Goal: Task Accomplishment & Management: Manage account settings

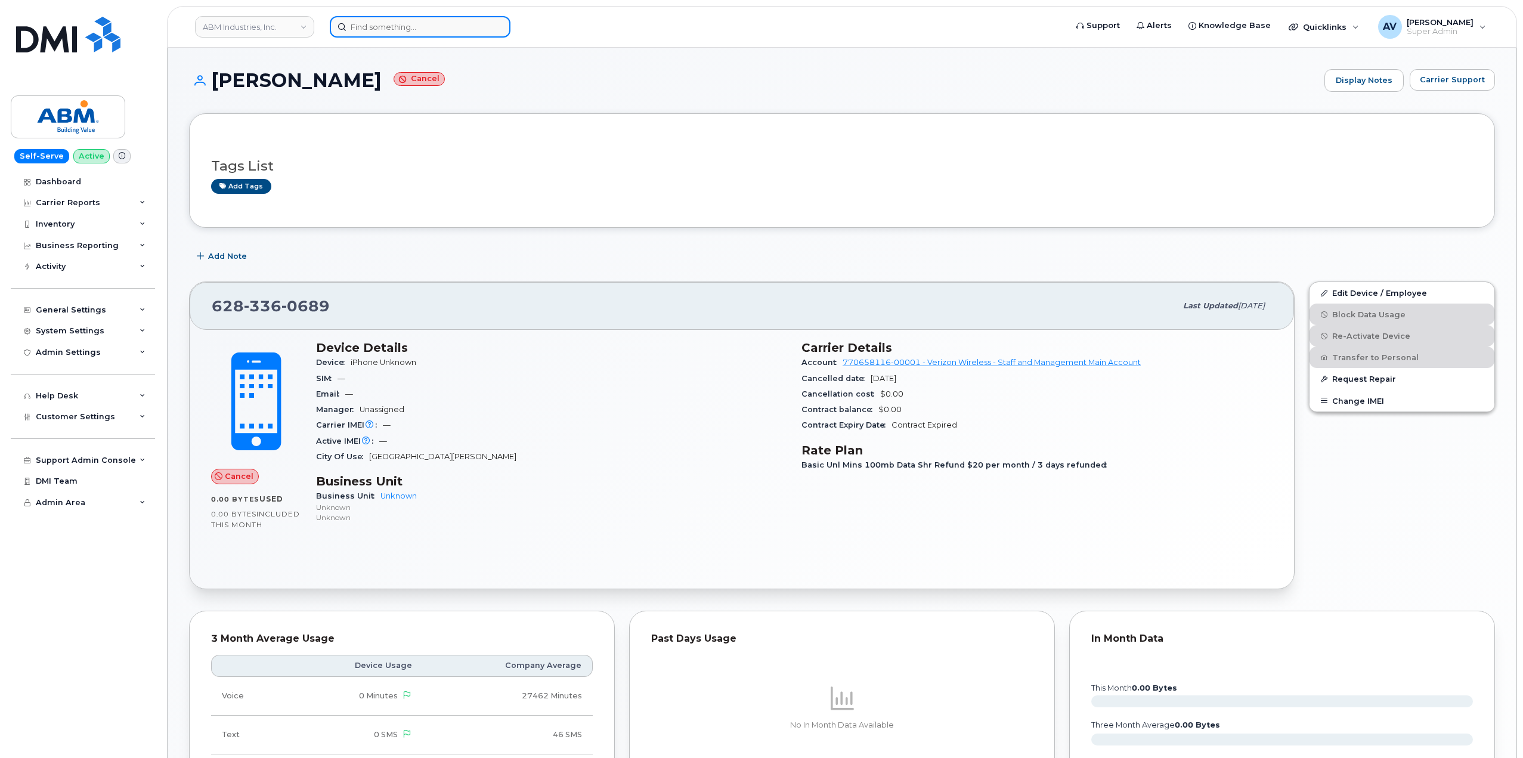
click at [432, 27] on input at bounding box center [420, 26] width 181 height 21
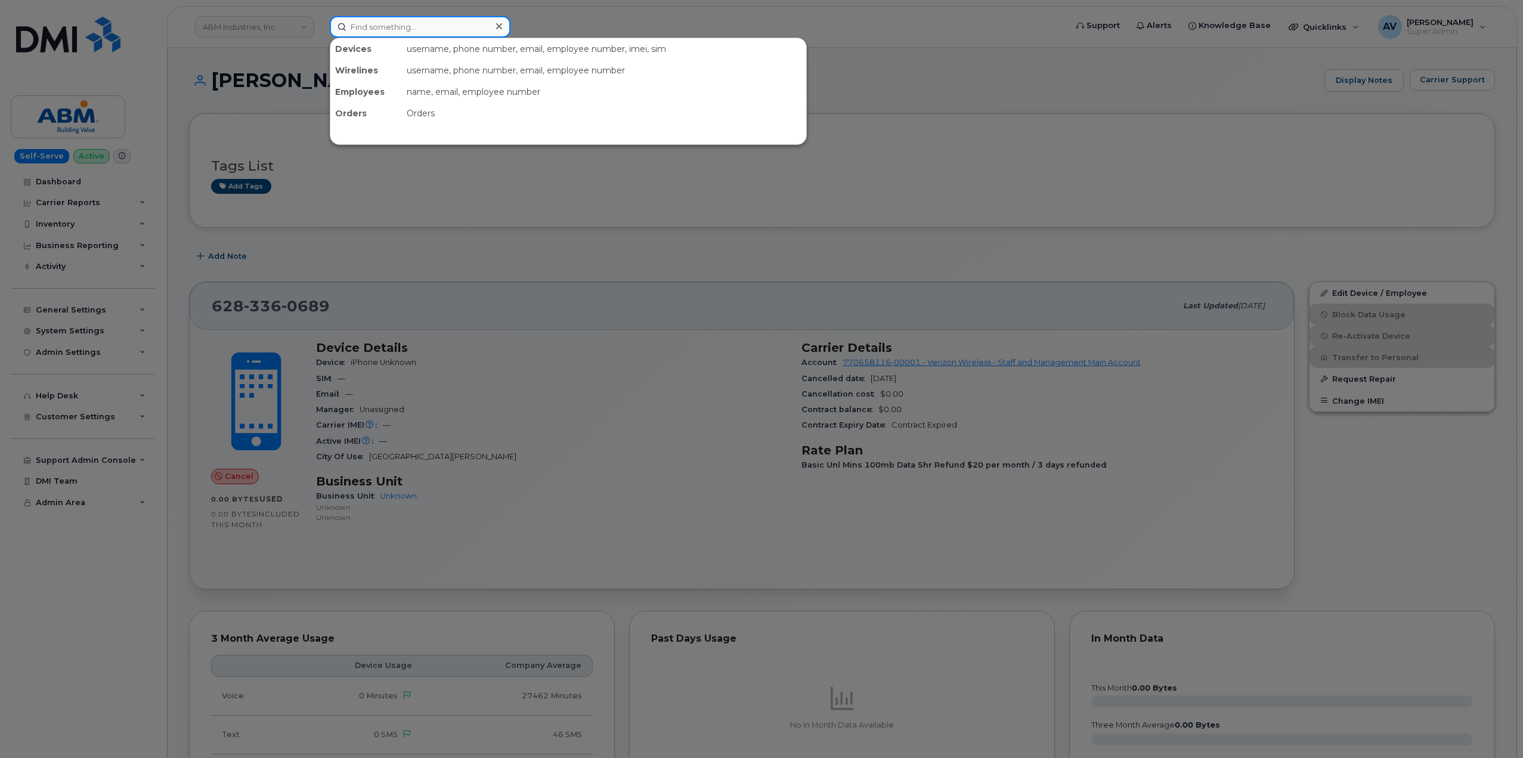
paste input "4166020622"
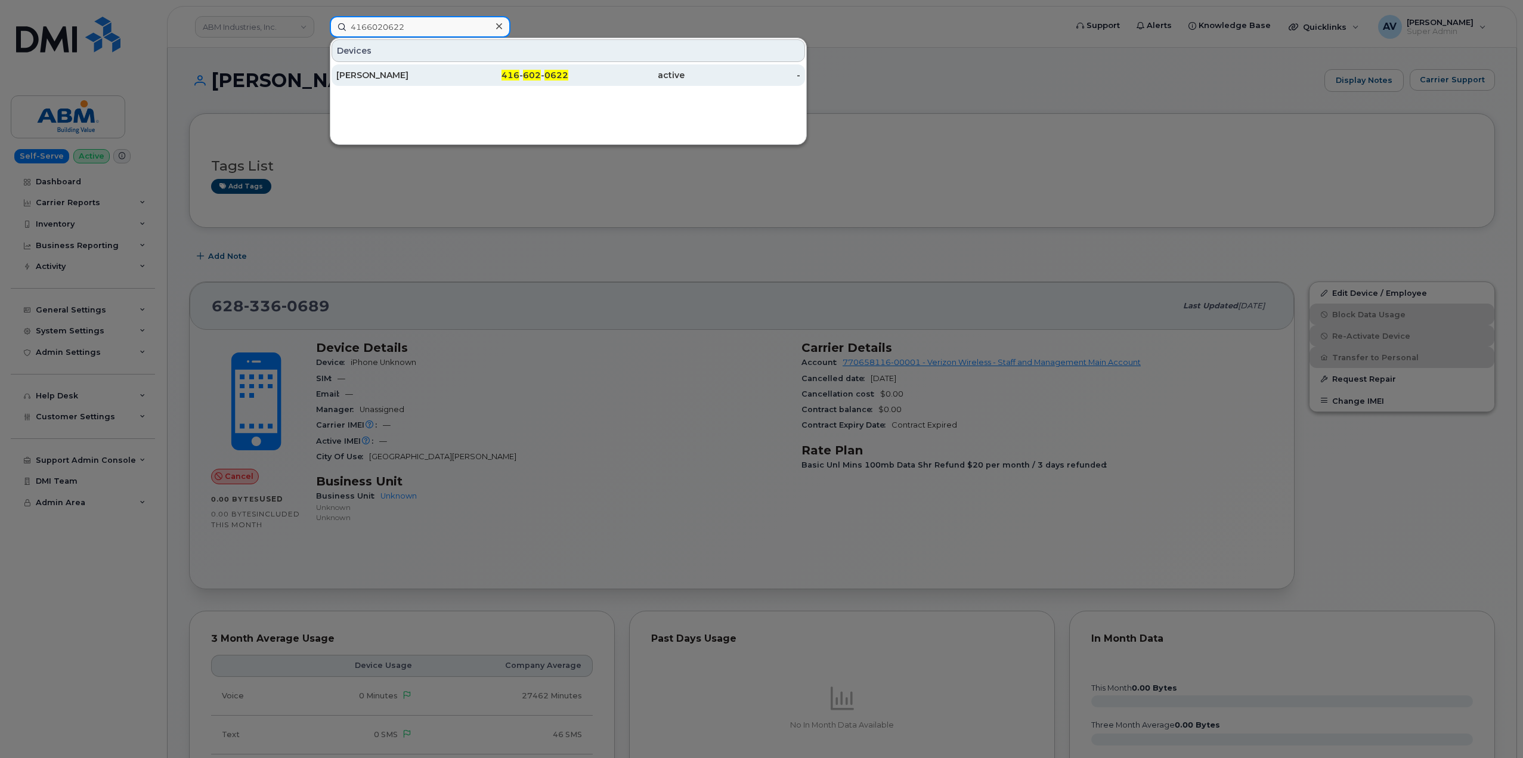
type input "4166020622"
click at [491, 81] on div "416 - 602 - 0622" at bounding box center [510, 74] width 116 height 21
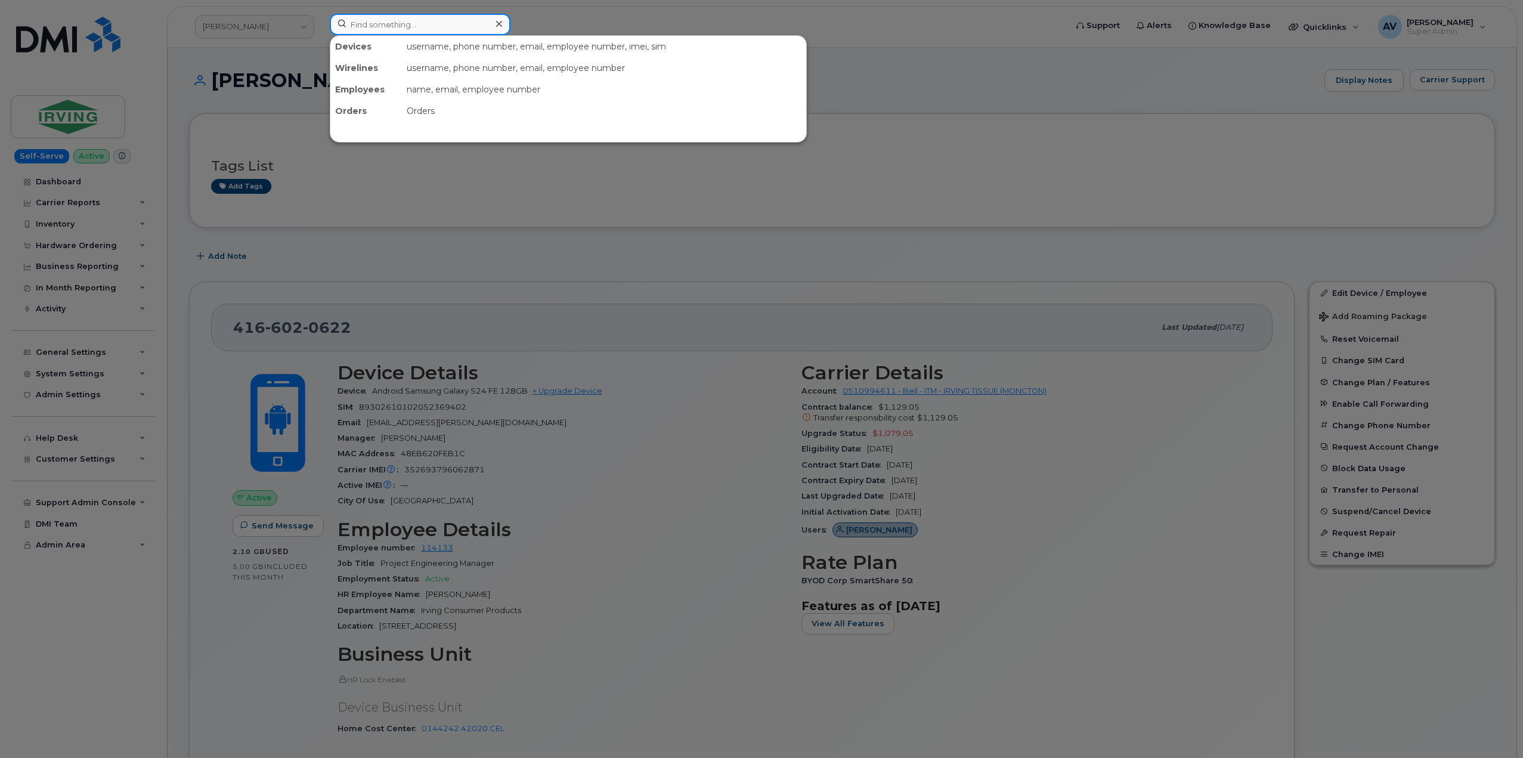
click at [465, 19] on input at bounding box center [420, 24] width 181 height 21
paste input "[PERSON_NAME]"
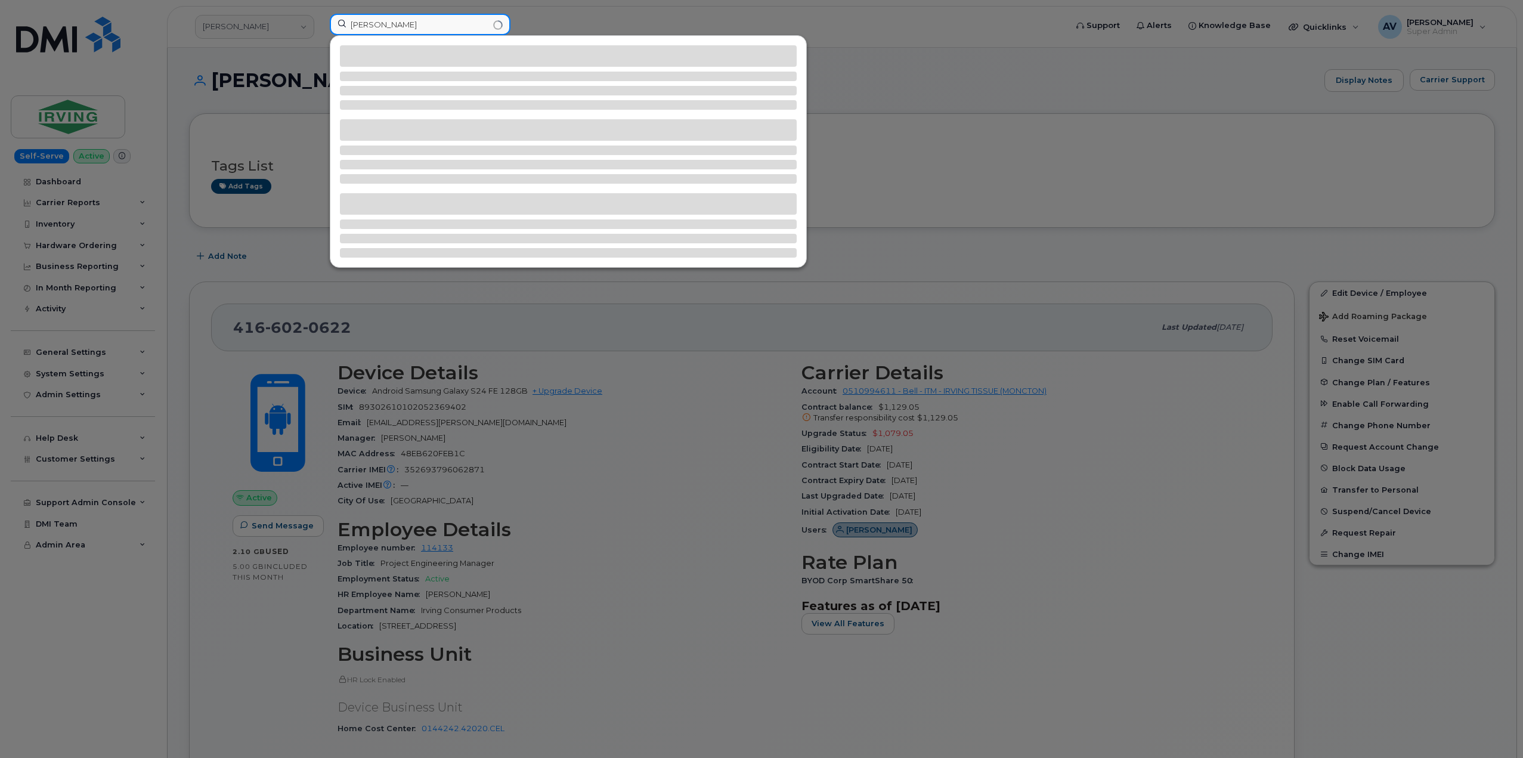
type input "[PERSON_NAME]"
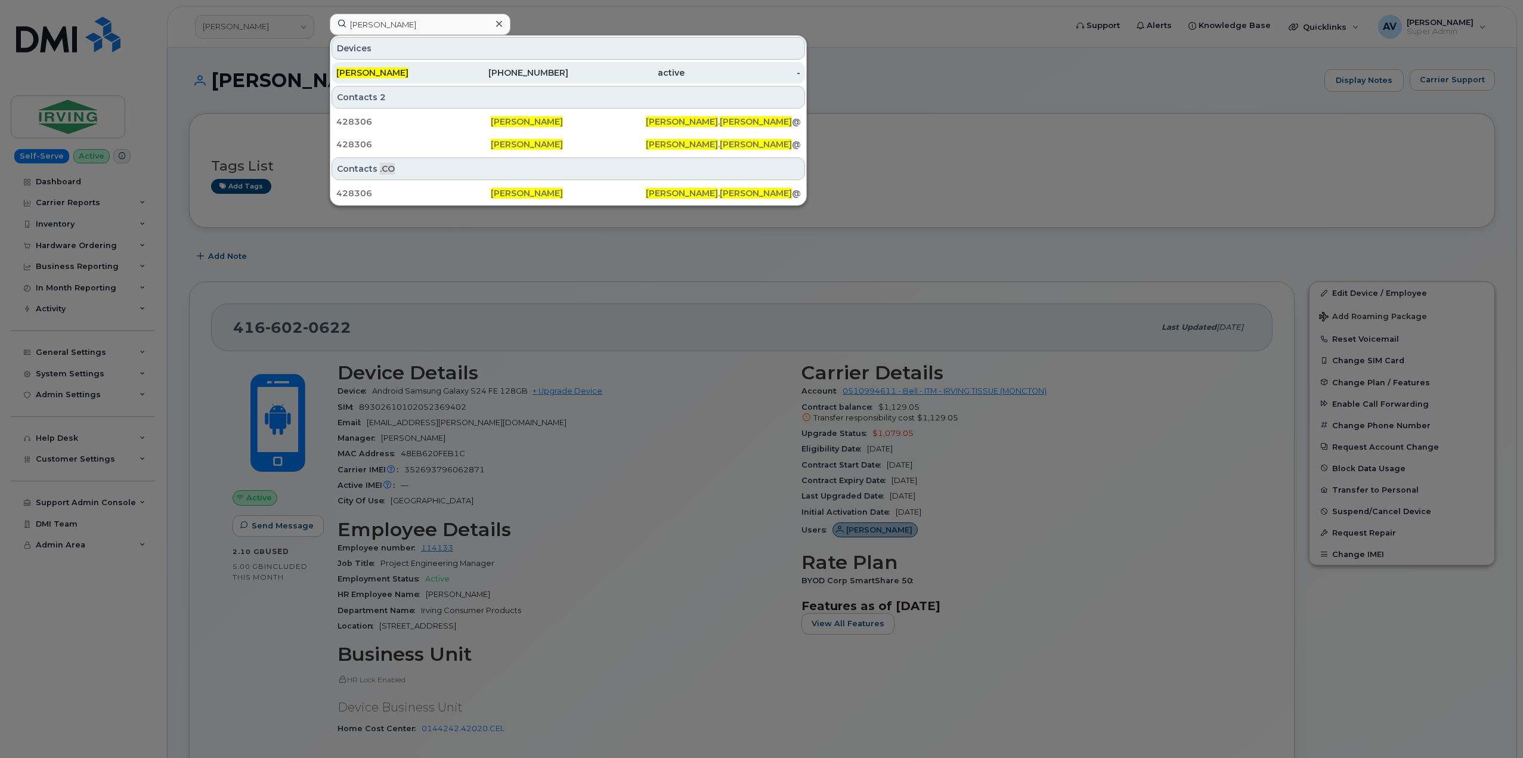
click at [624, 76] on div "active" at bounding box center [626, 73] width 116 height 12
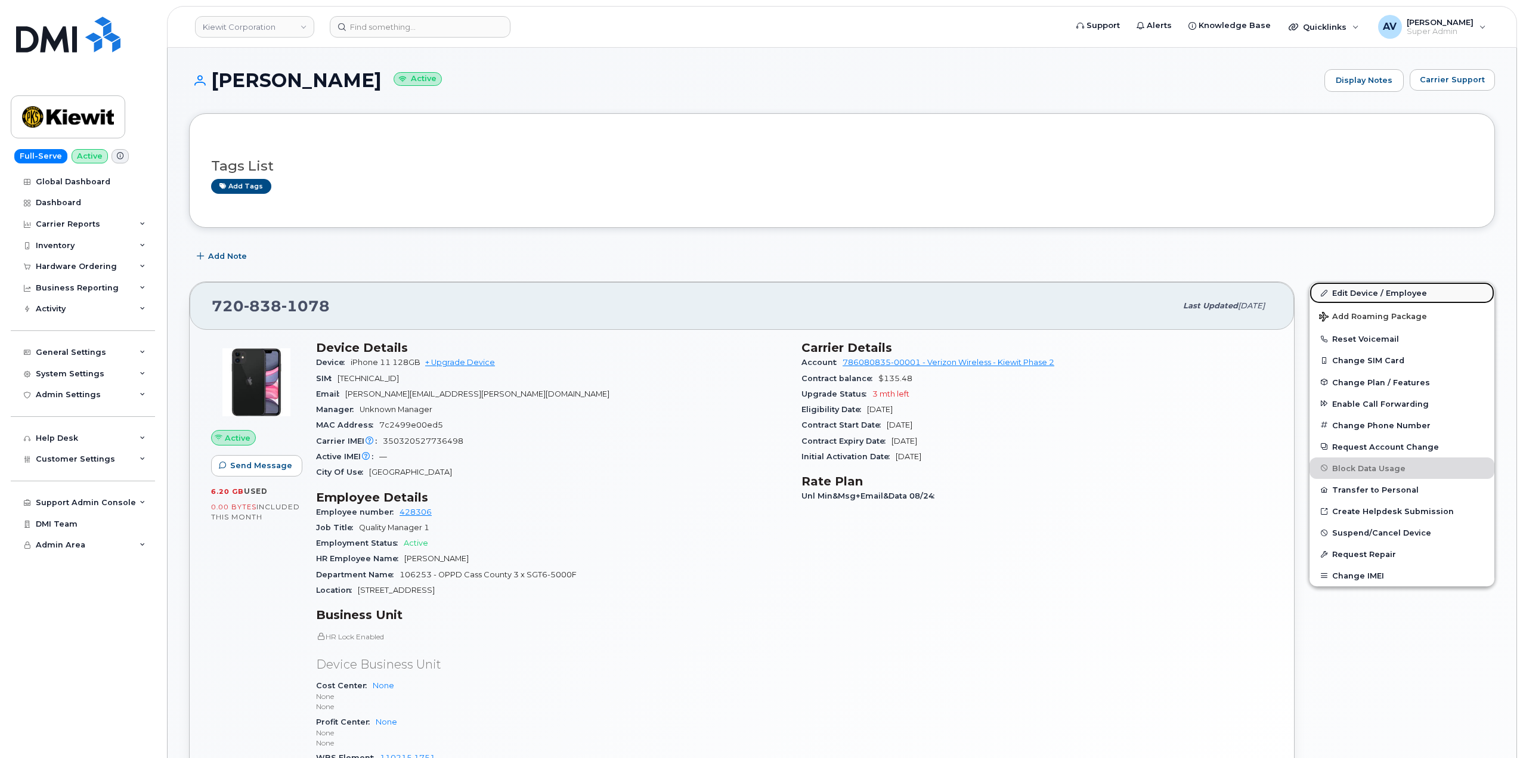
click at [1359, 293] on link "Edit Device / Employee" at bounding box center [1401, 292] width 185 height 21
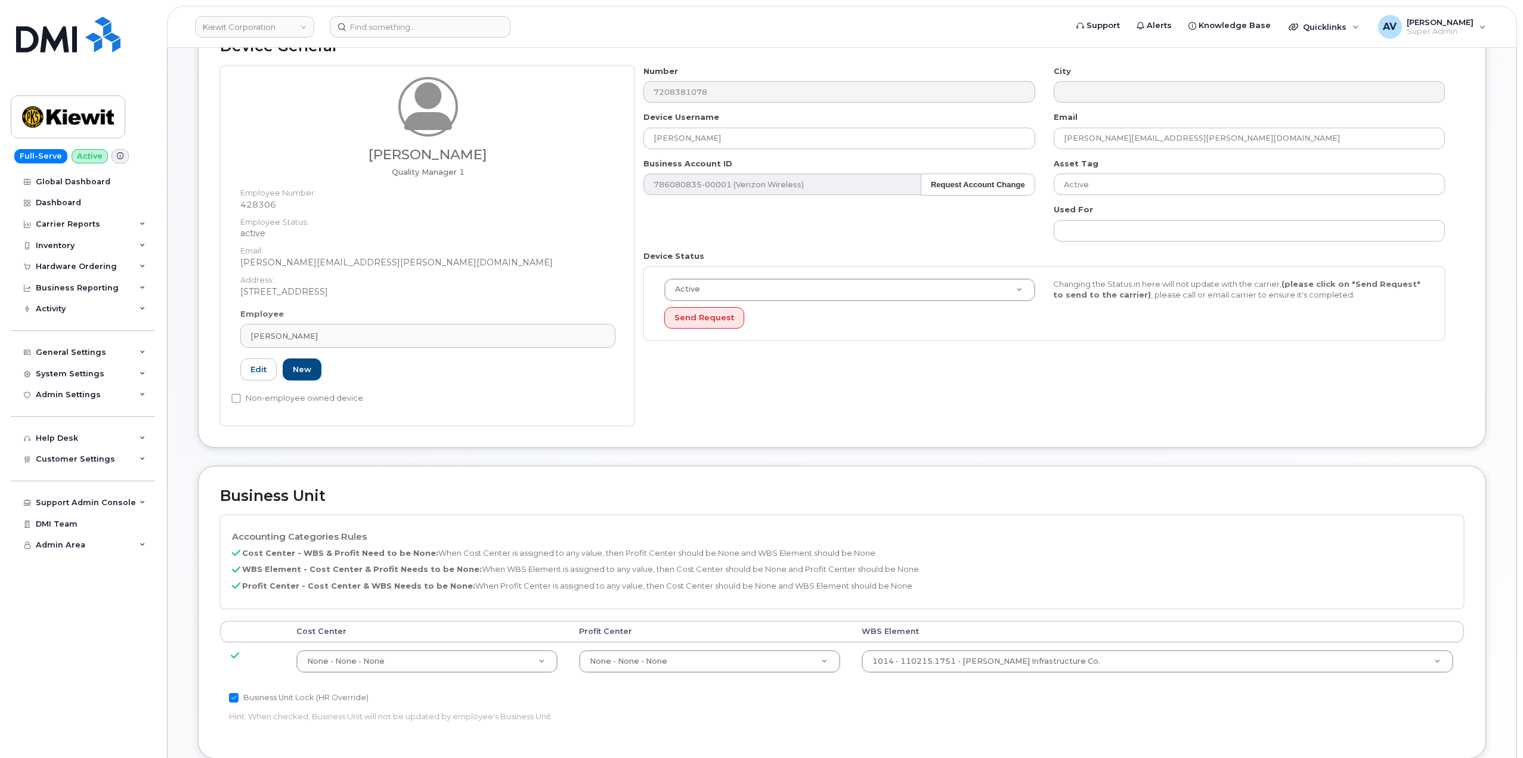
scroll to position [238, 0]
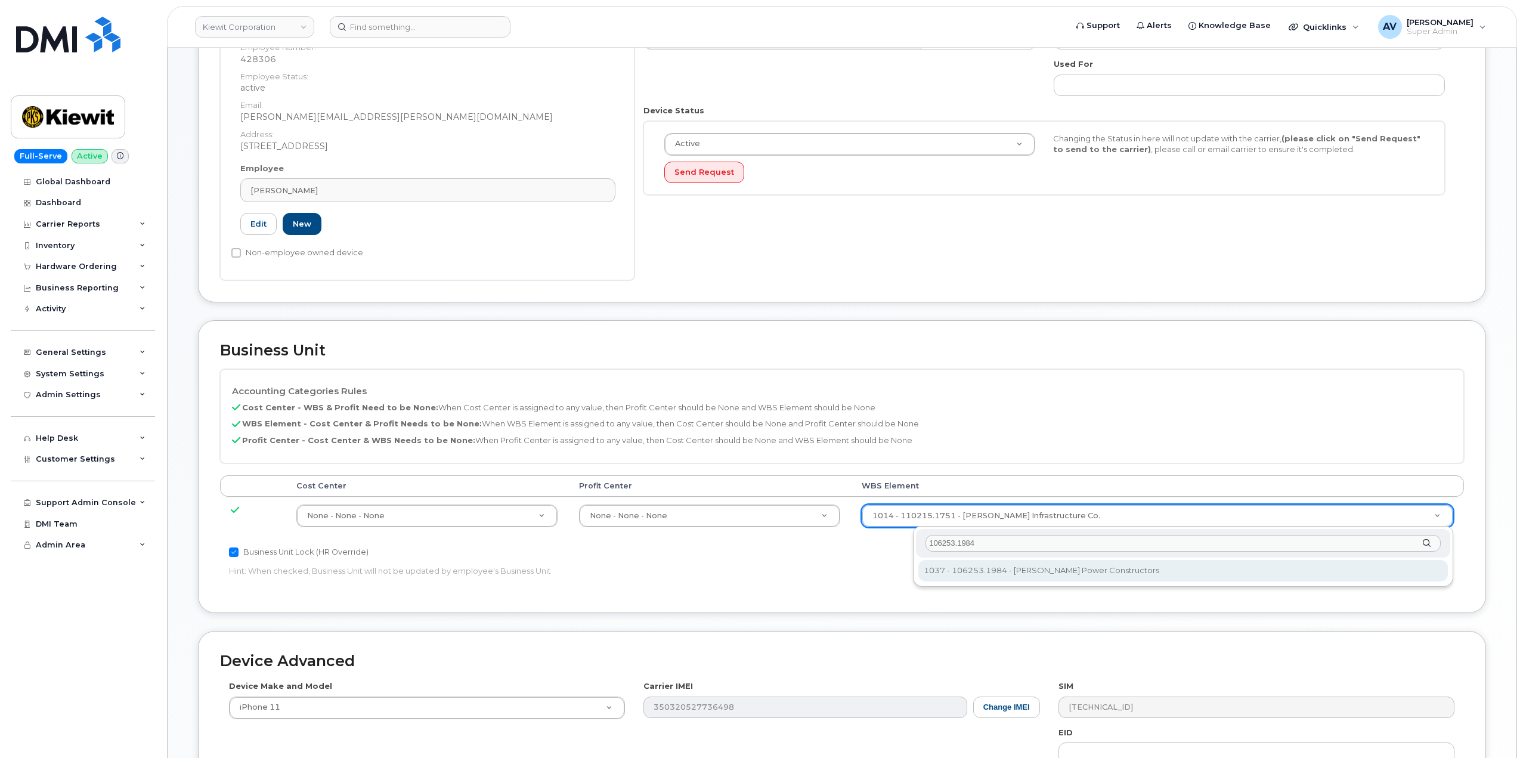
type input "106253.1984"
type input "34121115"
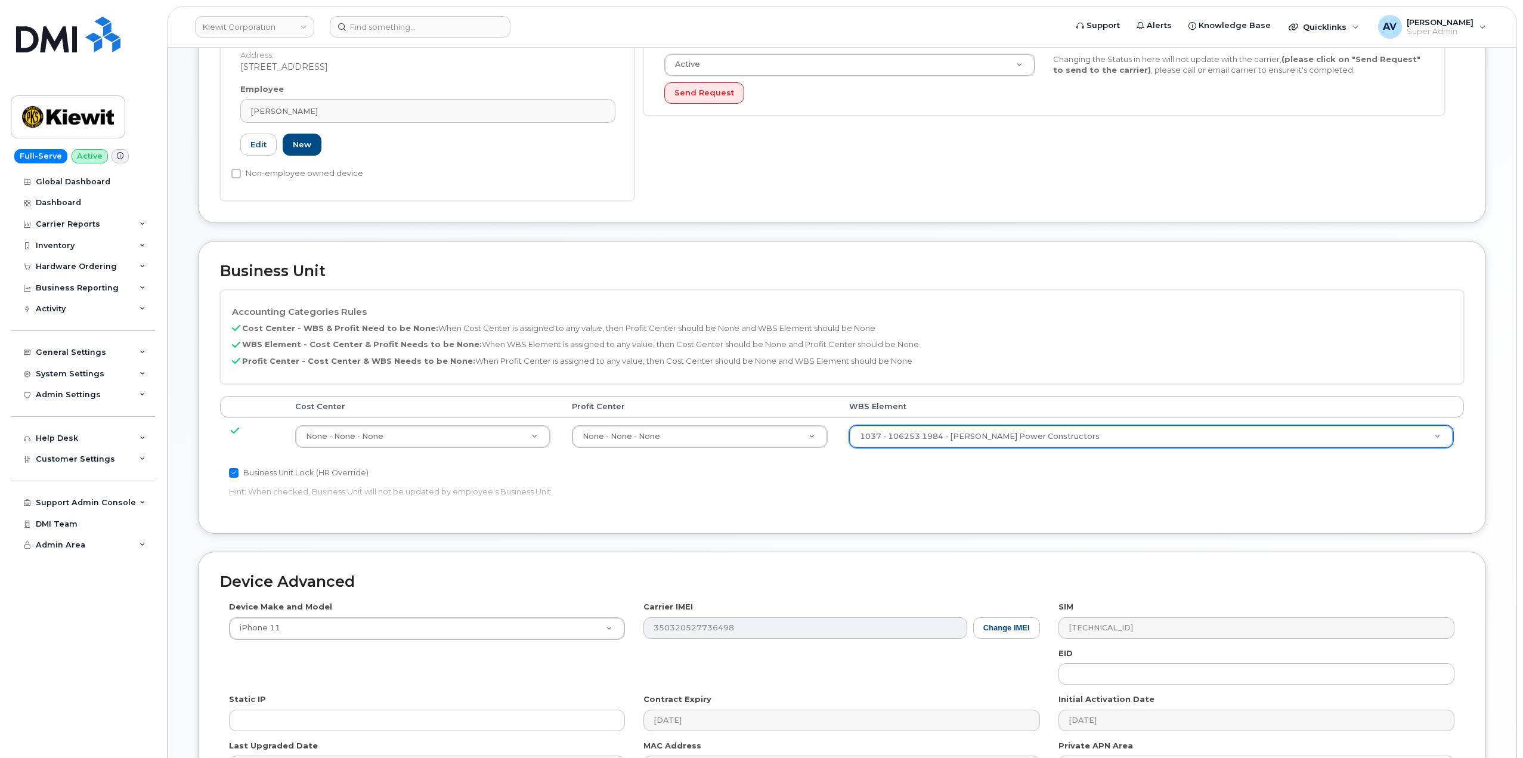
scroll to position [467, 0]
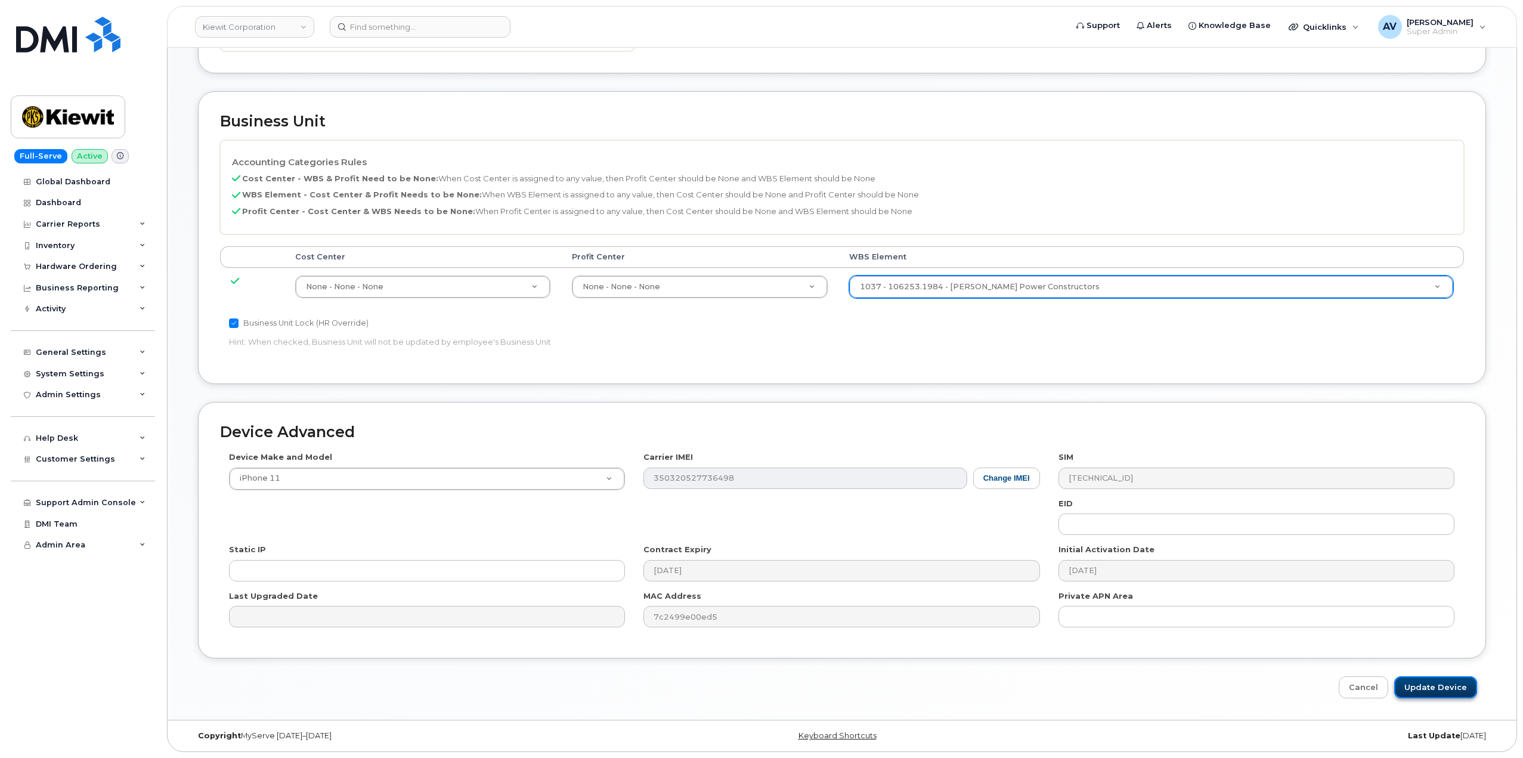
click at [1436, 684] on input "Update Device" at bounding box center [1435, 687] width 83 height 22
type input "Saving..."
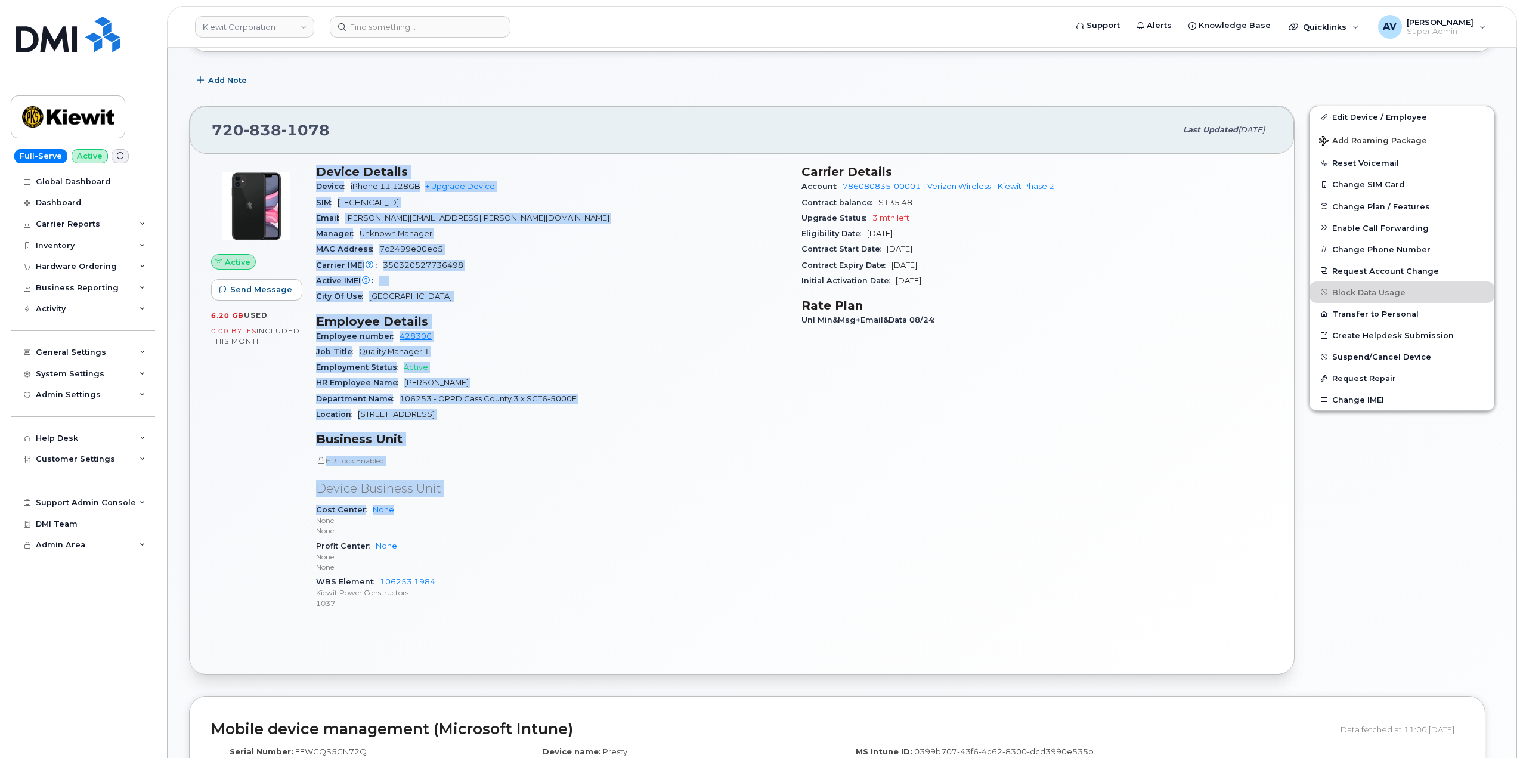
scroll to position [179, 0]
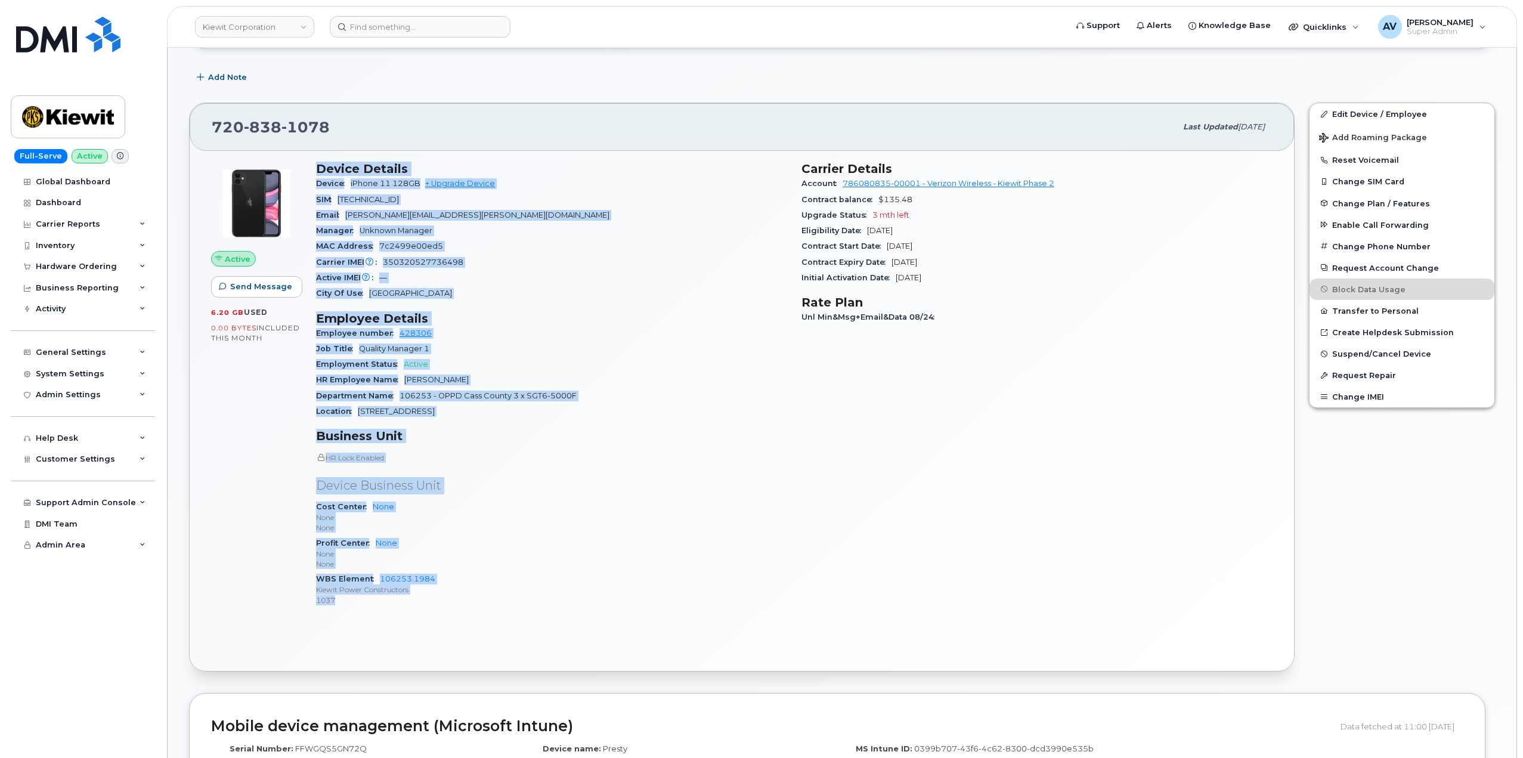
drag, startPoint x: 312, startPoint y: 348, endPoint x: 445, endPoint y: 598, distance: 282.7
click at [445, 598] on div "Device Details Device iPhone 11 128GB + Upgrade Device SIM 89148000007432077366…" at bounding box center [551, 388] width 485 height 469
copy div "Device Details Device iPhone 11 128GB + Upgrade Device SIM 89148000007432077366…"
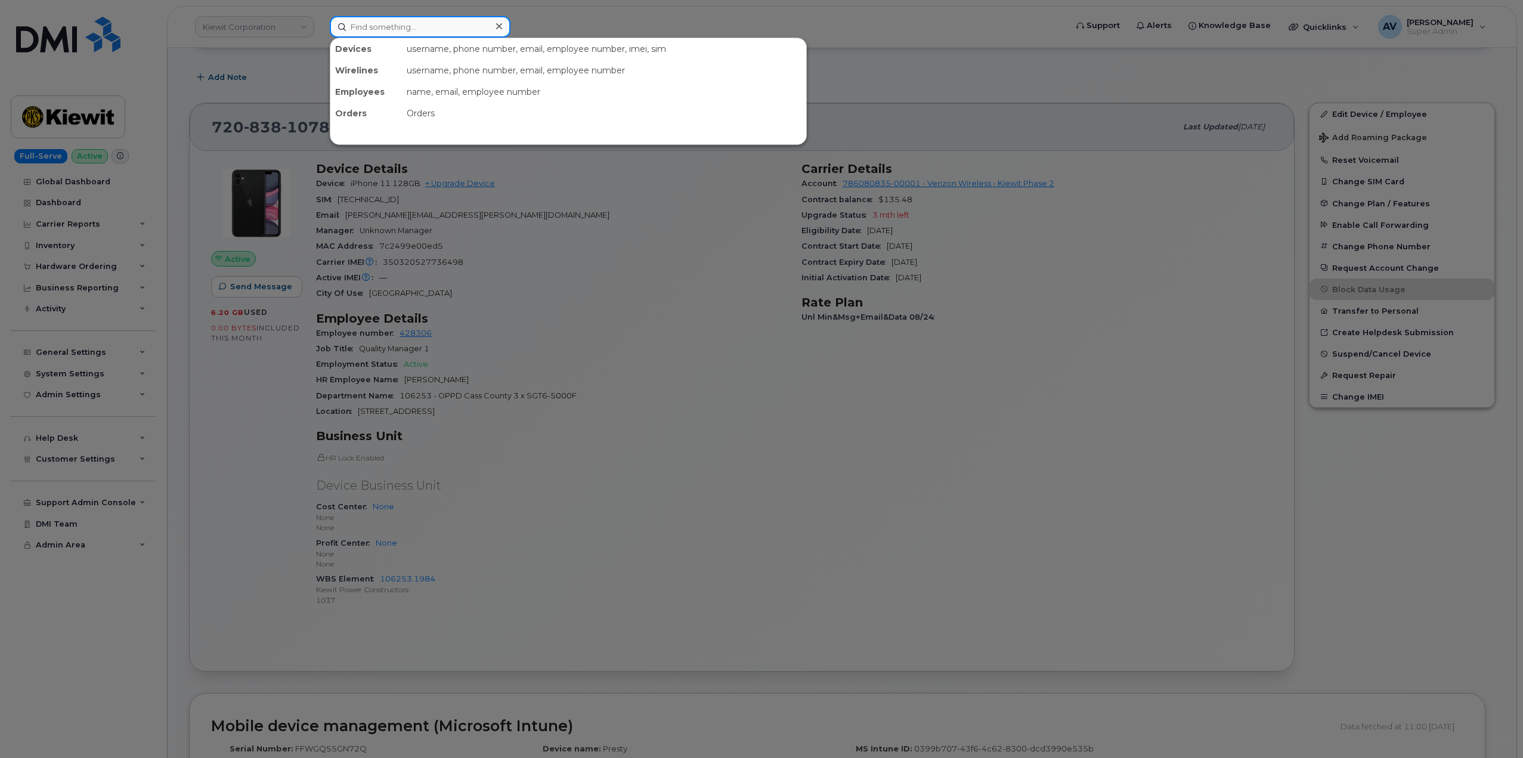
click at [402, 23] on input at bounding box center [420, 26] width 181 height 21
paste input "[PERSON_NAME]"
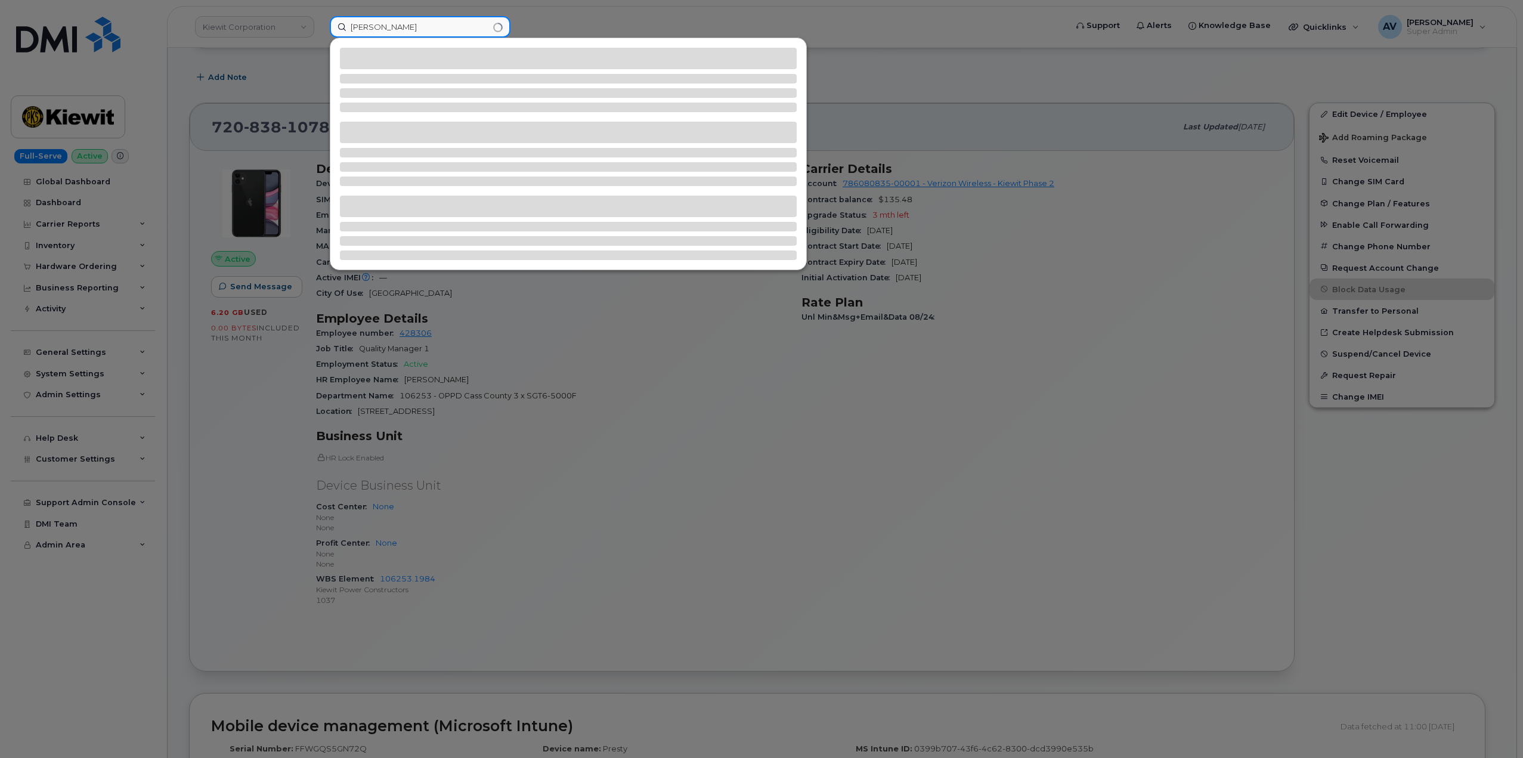
type input "[PERSON_NAME]"
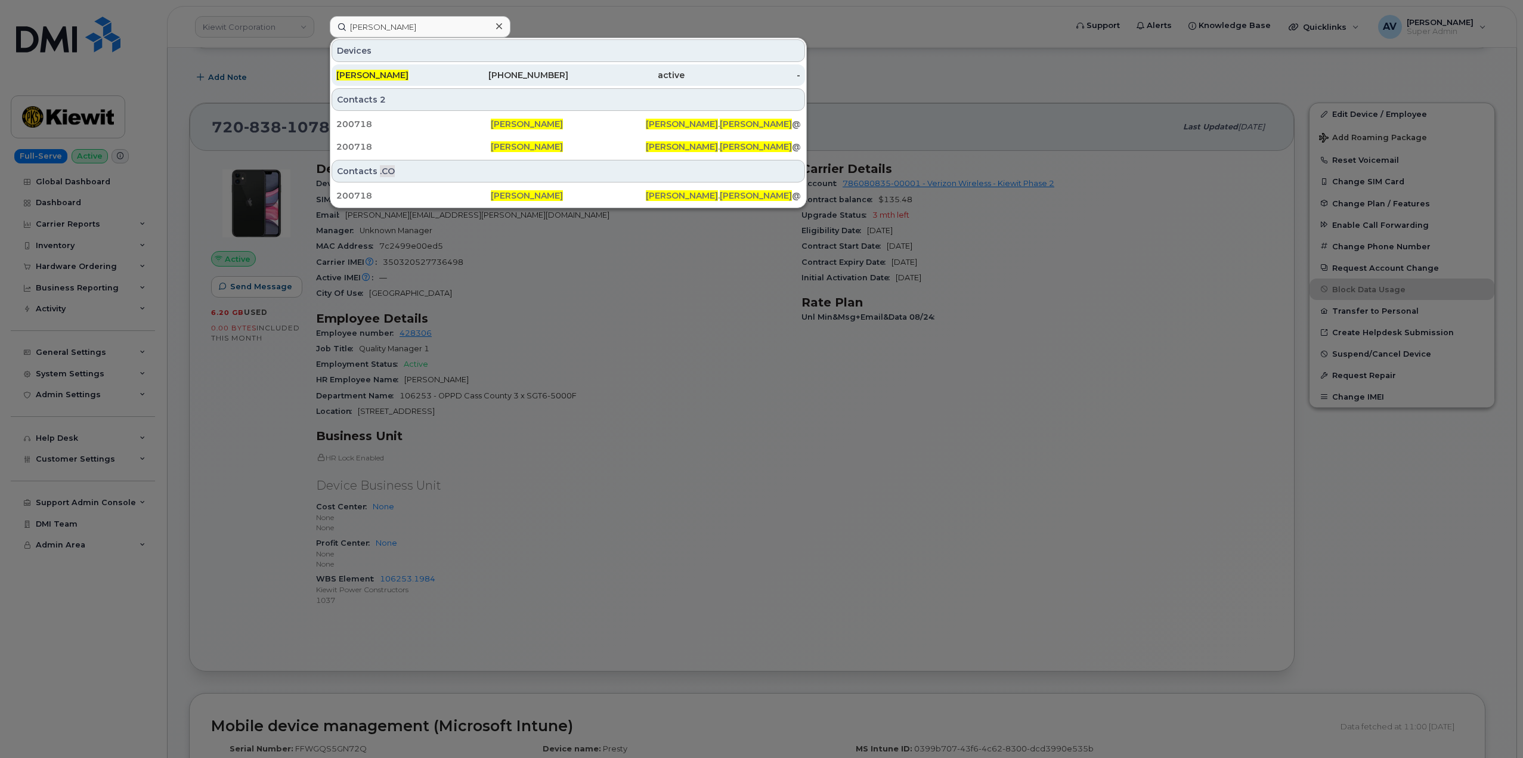
click at [503, 74] on div "504-331-3773" at bounding box center [510, 75] width 116 height 12
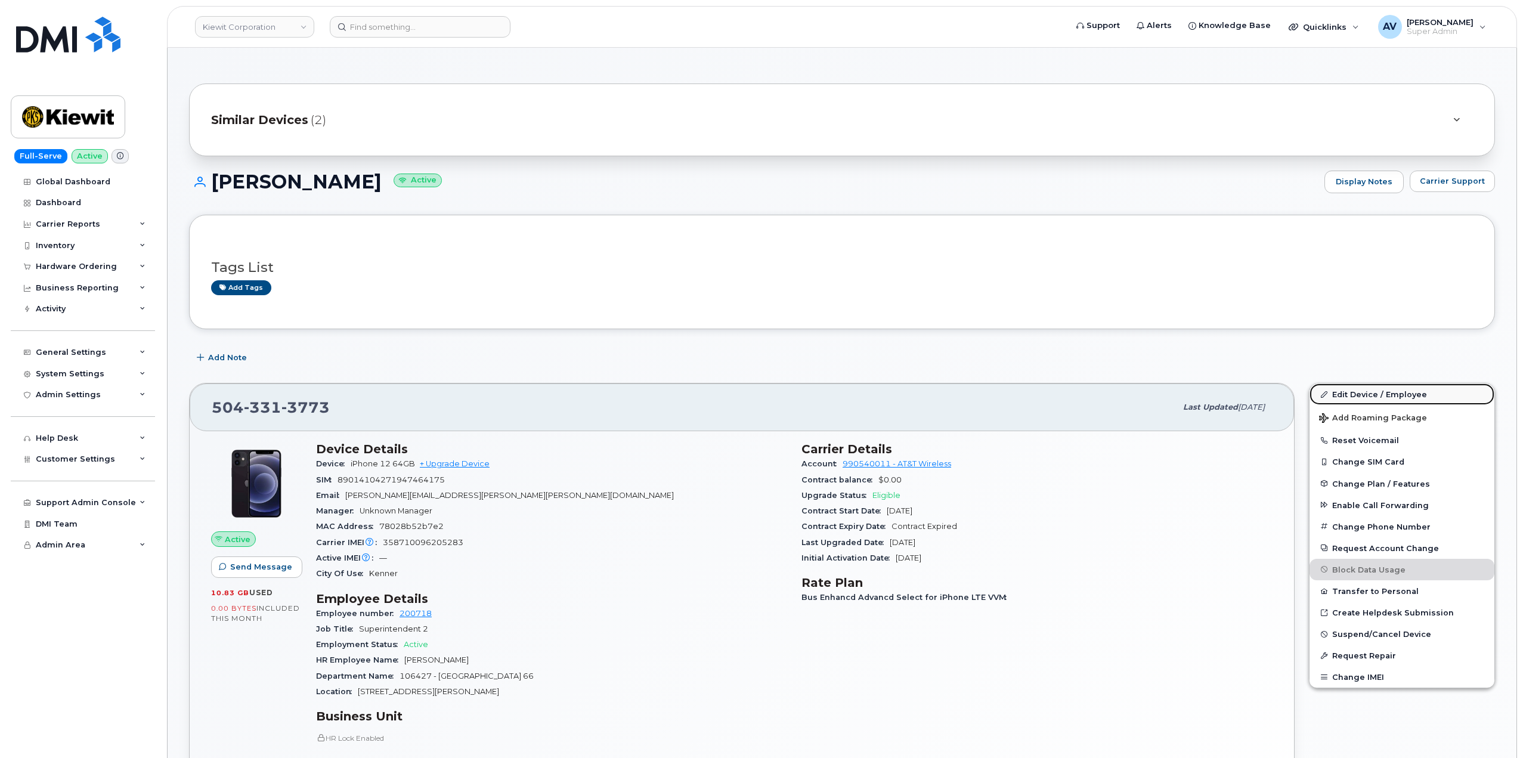
click at [1366, 393] on link "Edit Device / Employee" at bounding box center [1401, 393] width 185 height 21
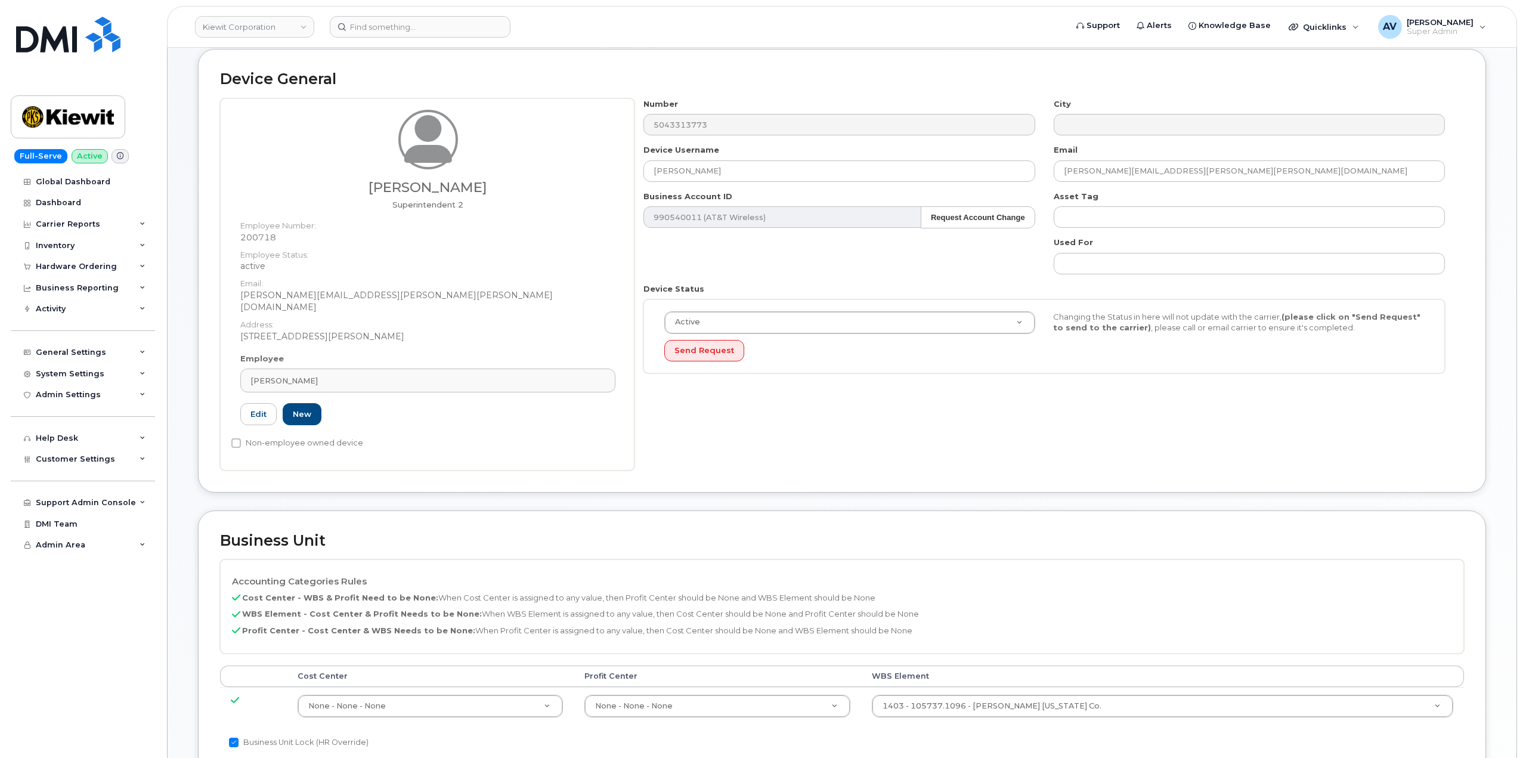
scroll to position [238, 0]
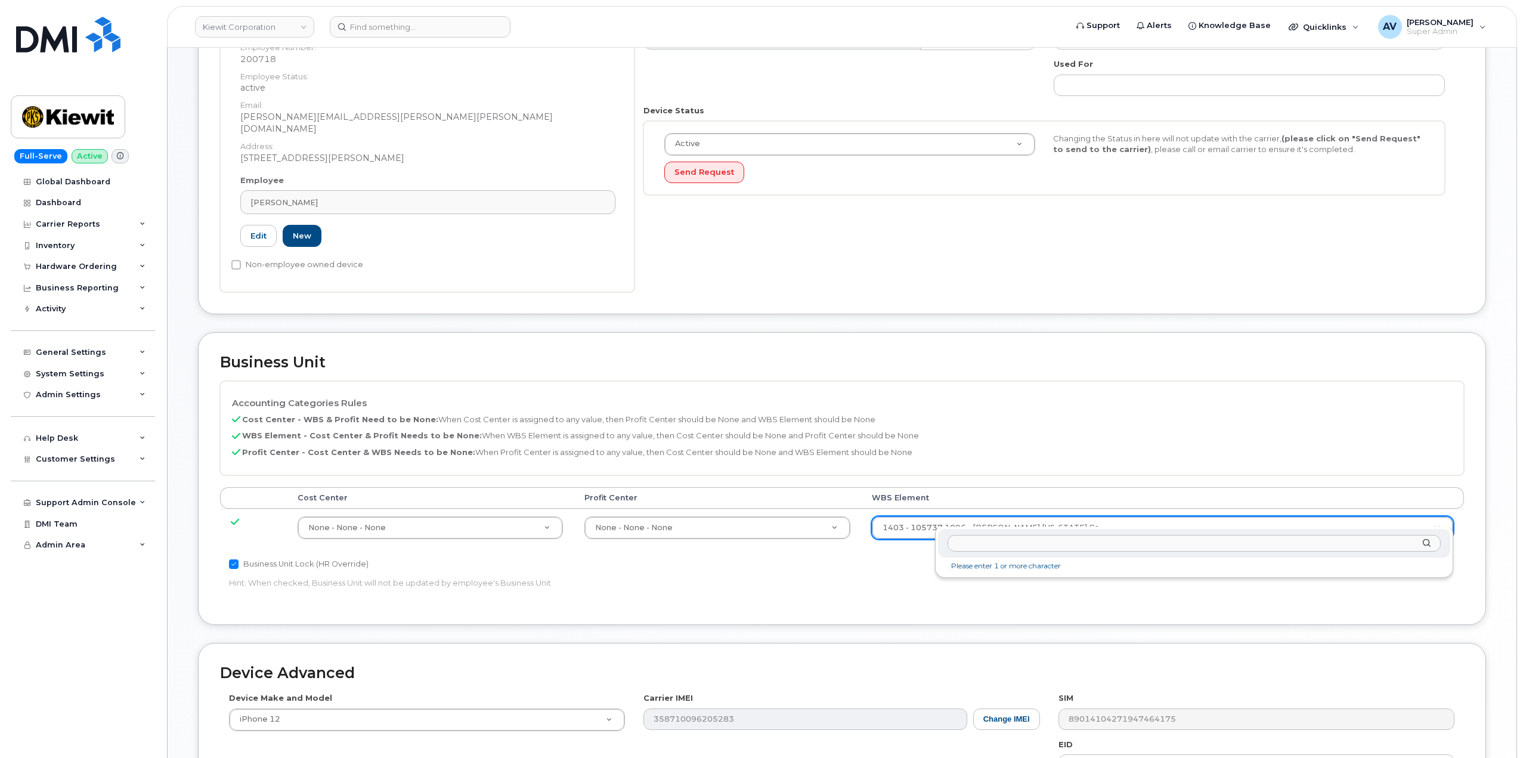
drag, startPoint x: 1037, startPoint y: 516, endPoint x: 1042, endPoint y: 531, distance: 15.8
type input "106427.1180"
type input "35654713"
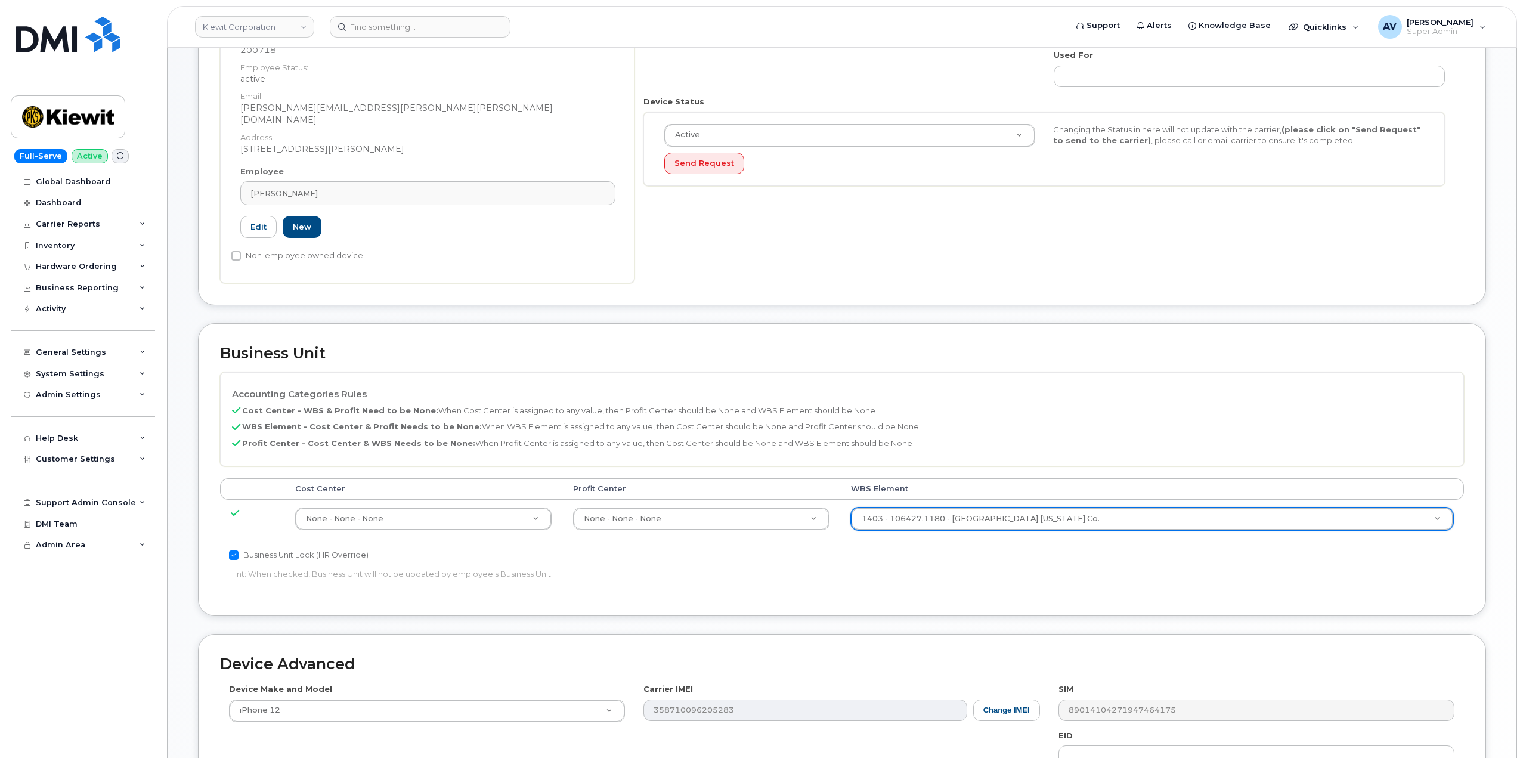
scroll to position [467, 0]
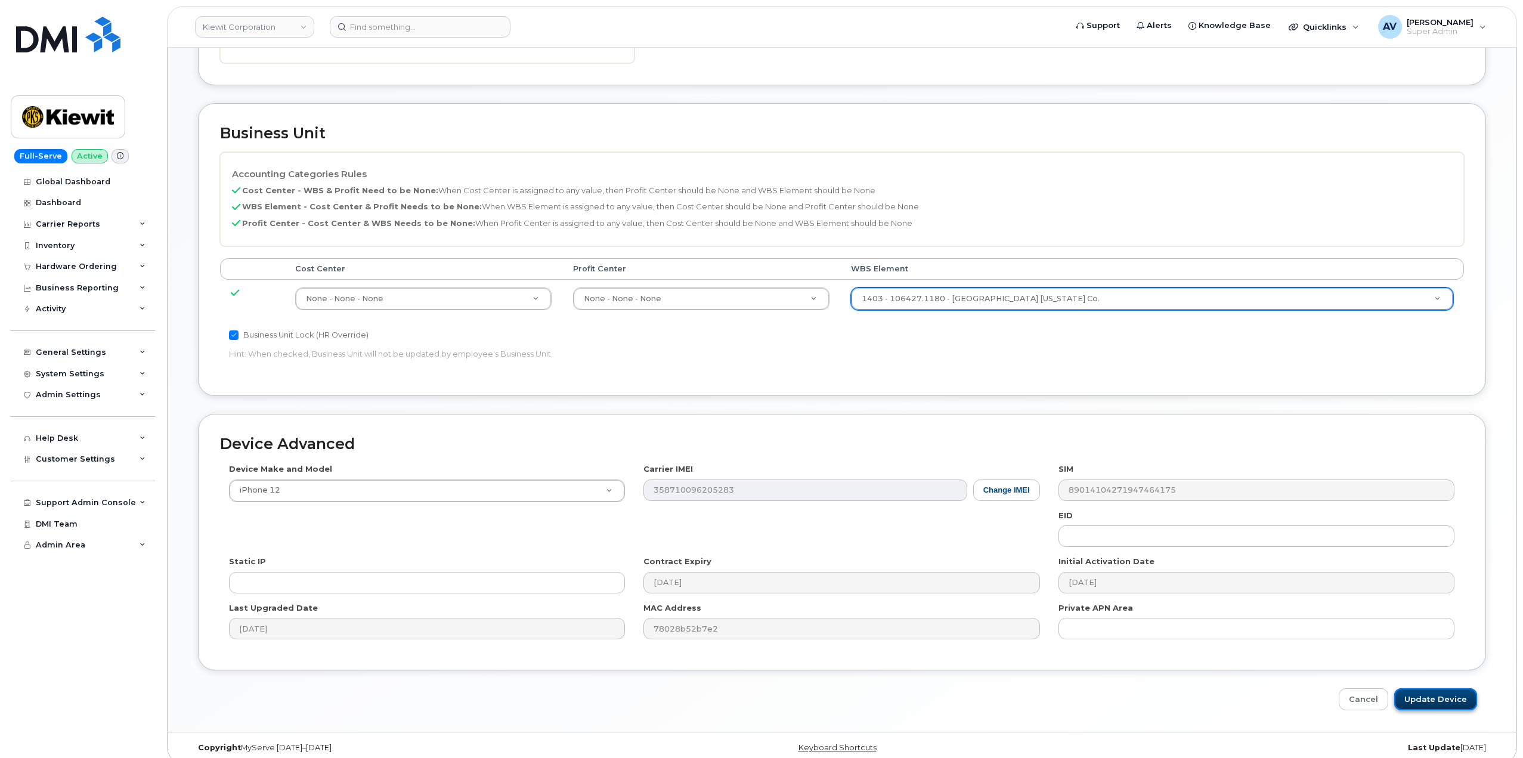
click at [1418, 688] on input "Update Device" at bounding box center [1435, 699] width 83 height 22
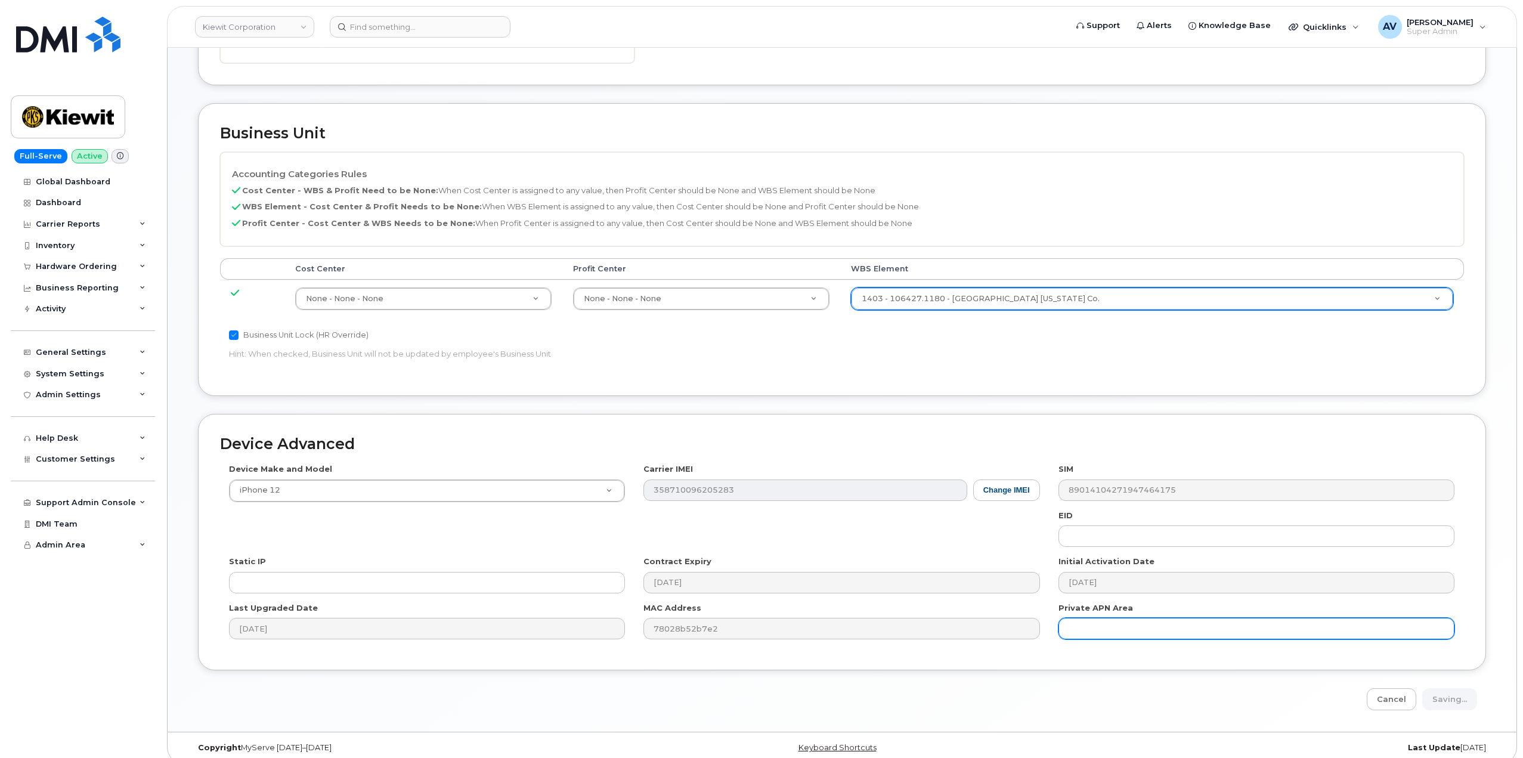
type input "Saving..."
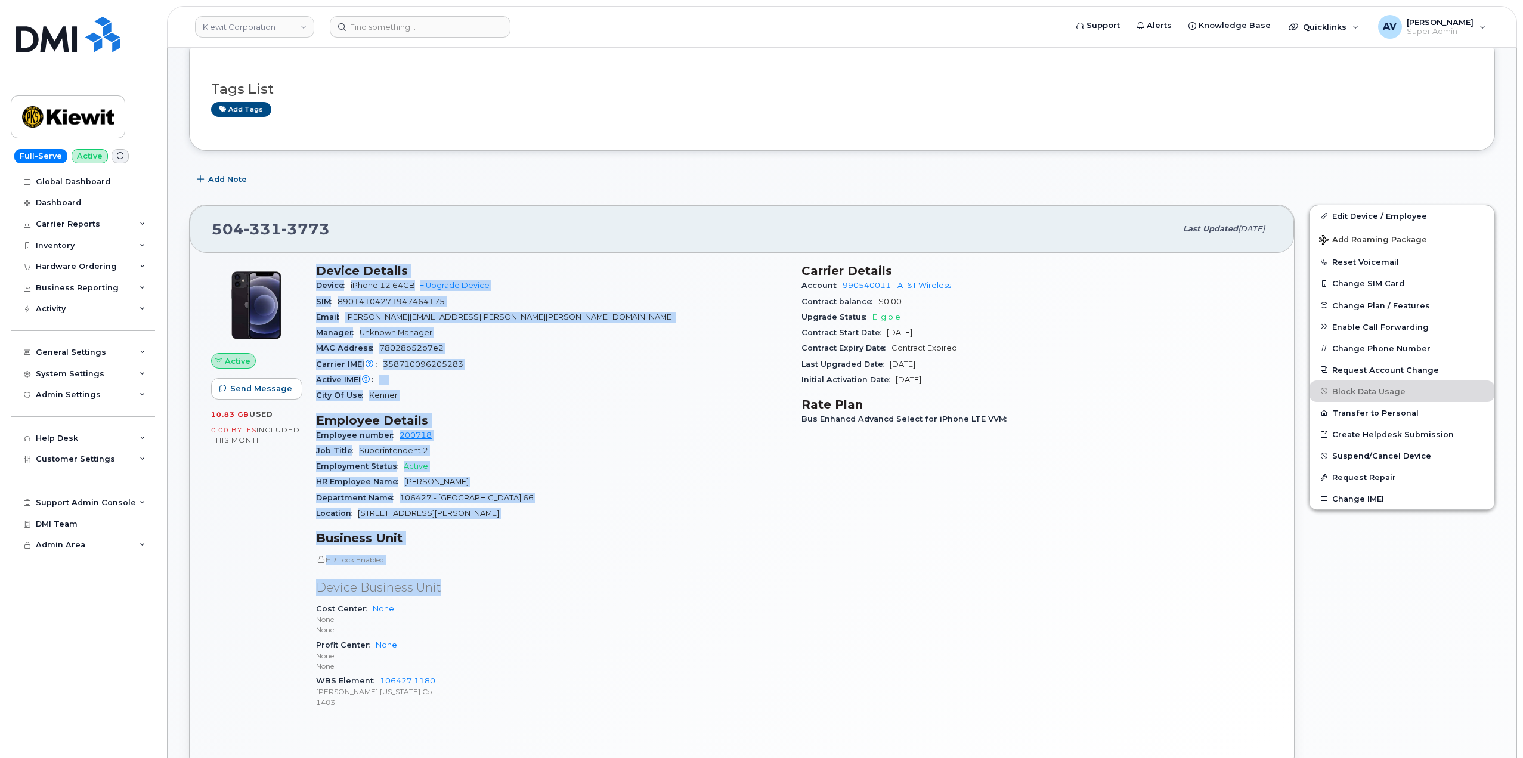
scroll to position [179, 0]
drag, startPoint x: 315, startPoint y: 448, endPoint x: 468, endPoint y: 702, distance: 295.8
click at [468, 702] on div "Device Details Device iPhone 12 64GB + Upgrade Device SIM 89014104271947464175 …" at bounding box center [551, 490] width 485 height 469
copy div "Device Details Device iPhone 12 64GB + Upgrade Device SIM 89014104271947464175 …"
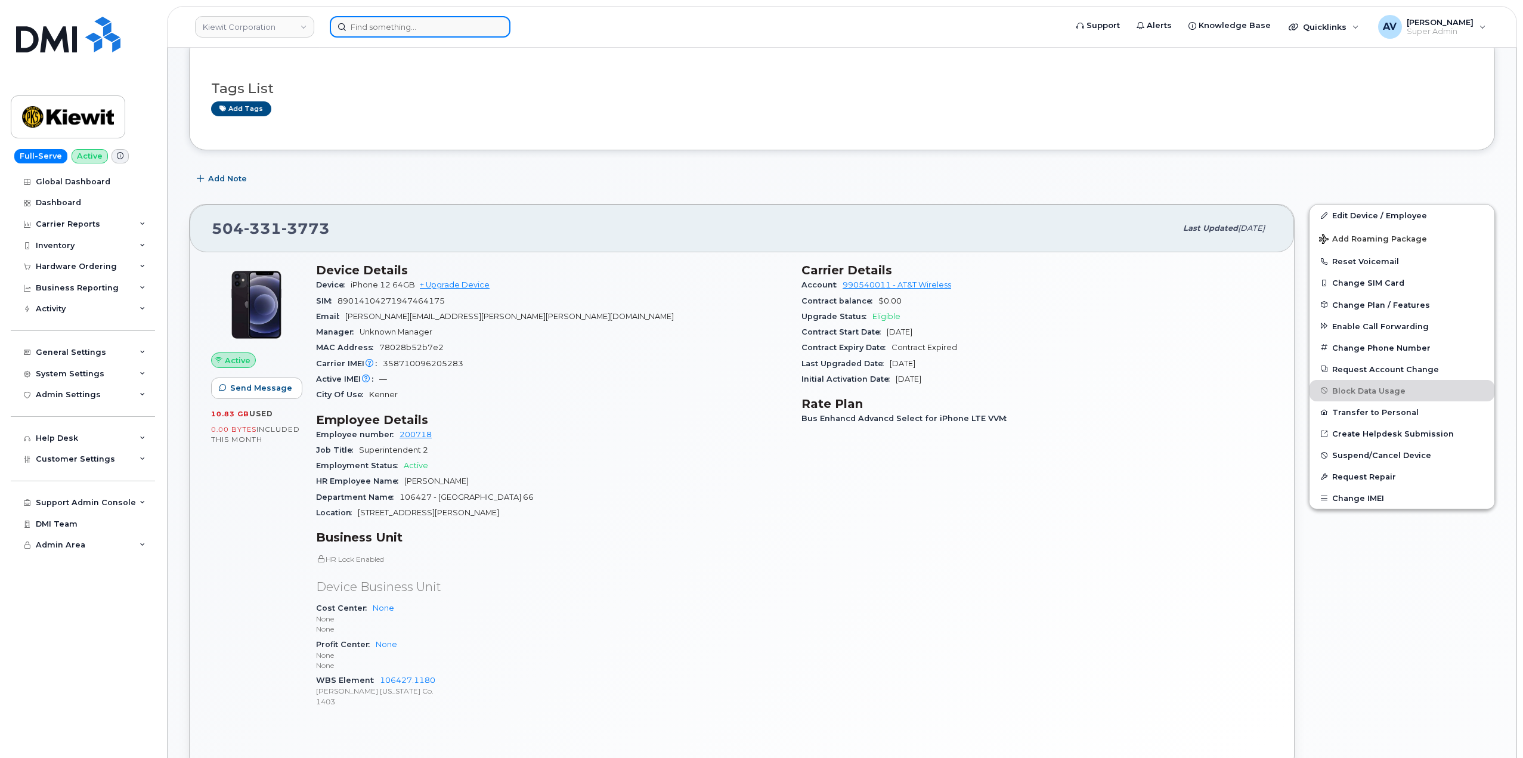
click at [424, 27] on input at bounding box center [420, 26] width 181 height 21
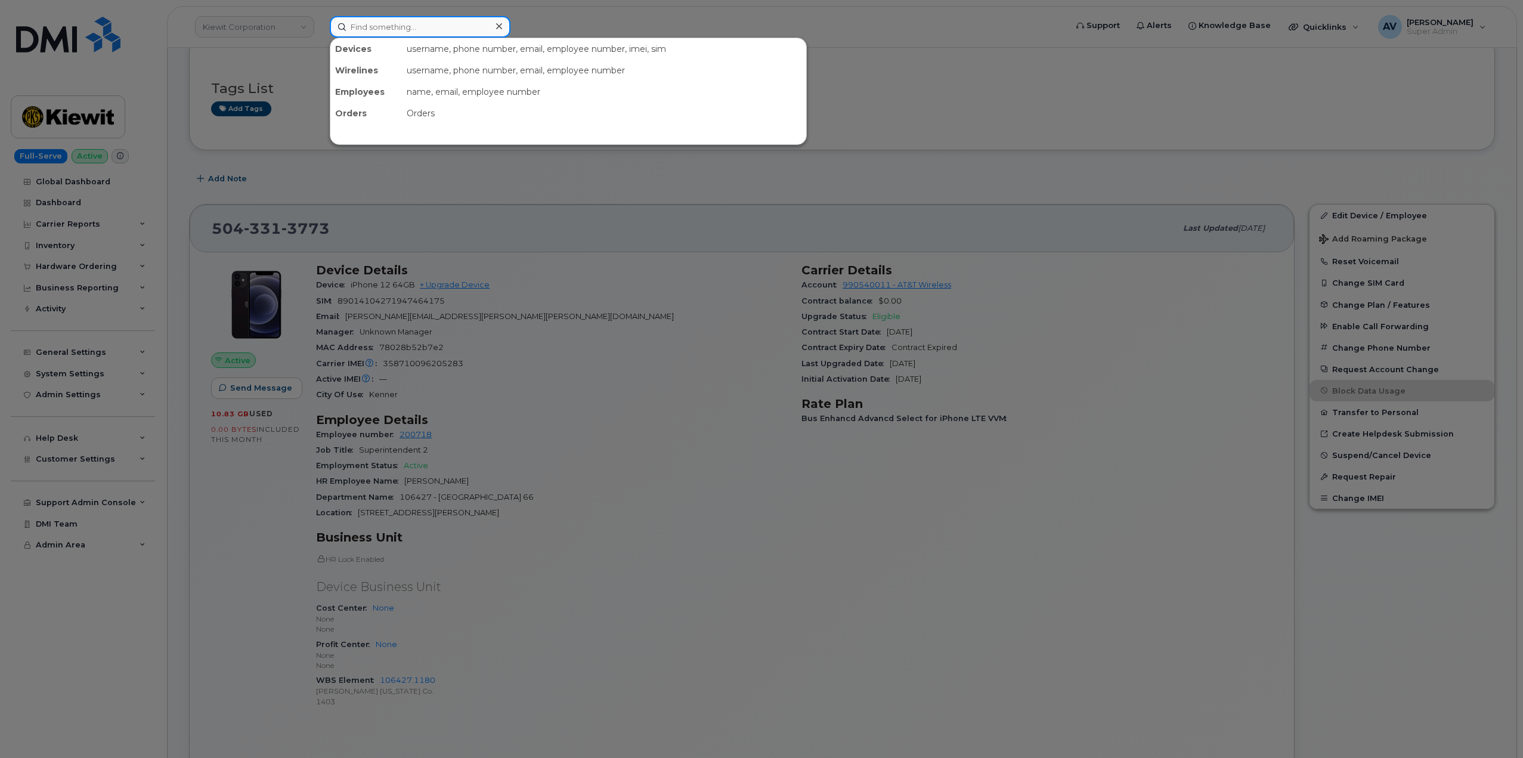
paste input "[PERSON_NAME]"
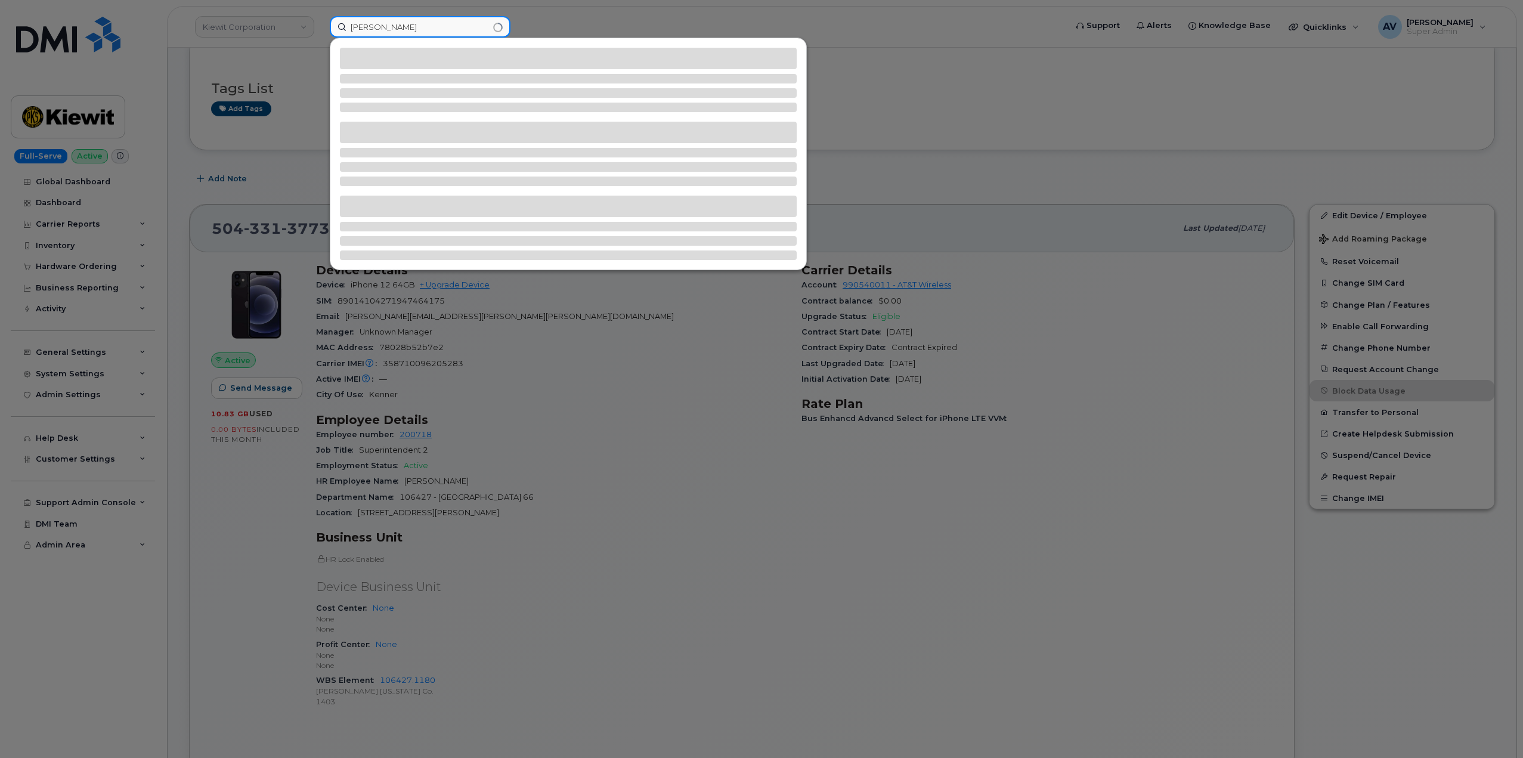
type input "[PERSON_NAME]"
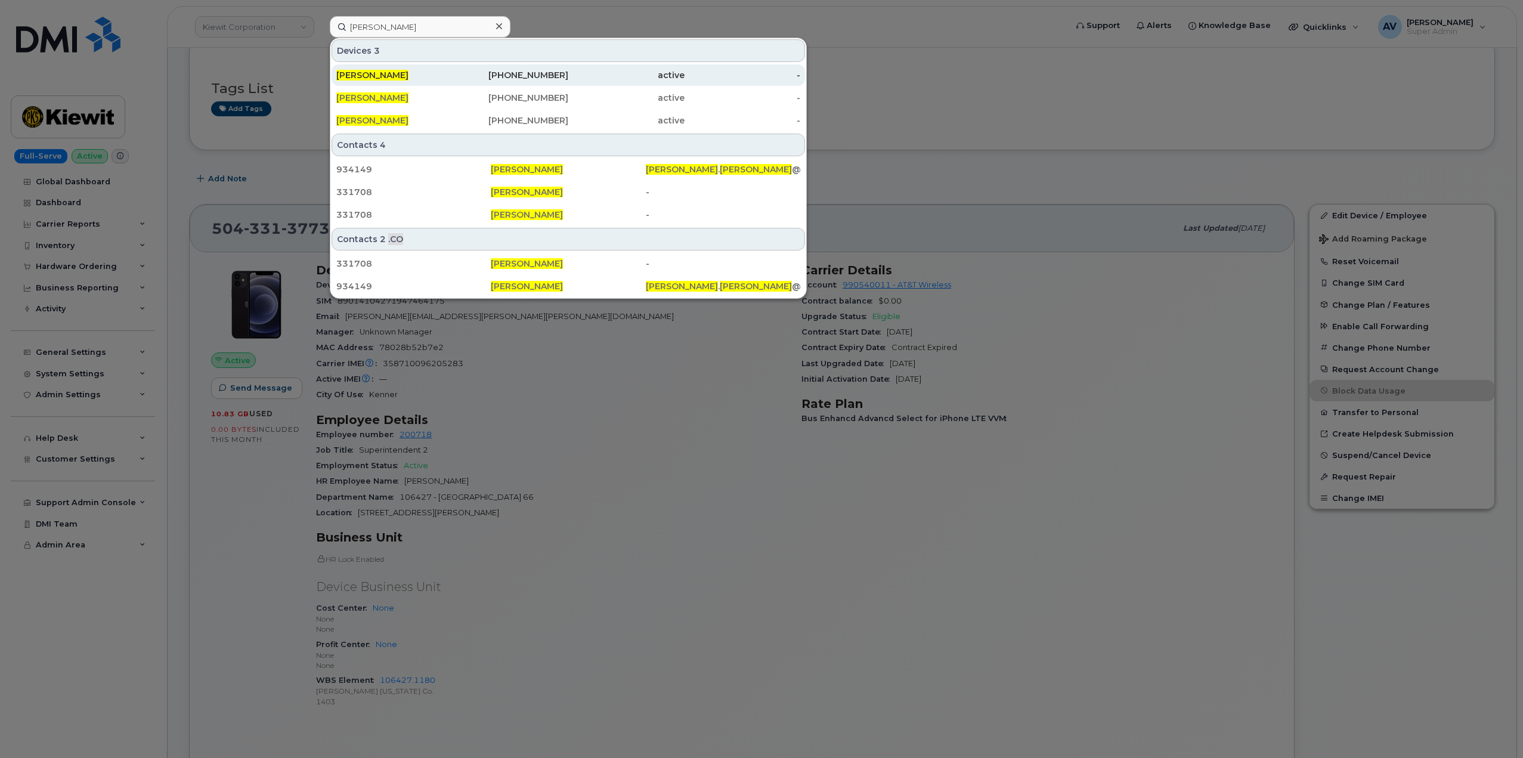
click at [472, 72] on div "214-470-8355" at bounding box center [510, 75] width 116 height 12
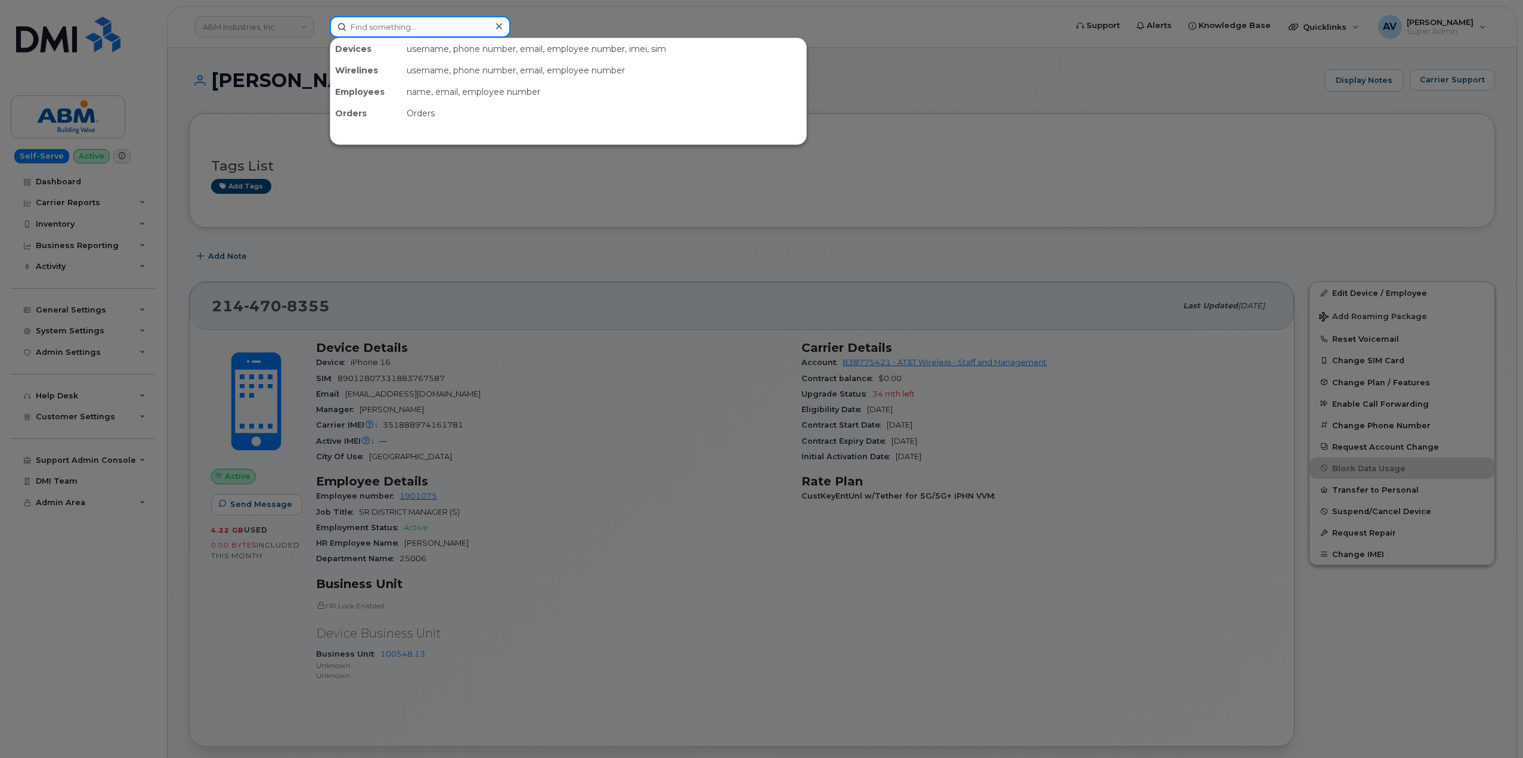
click at [405, 30] on input at bounding box center [420, 26] width 181 height 21
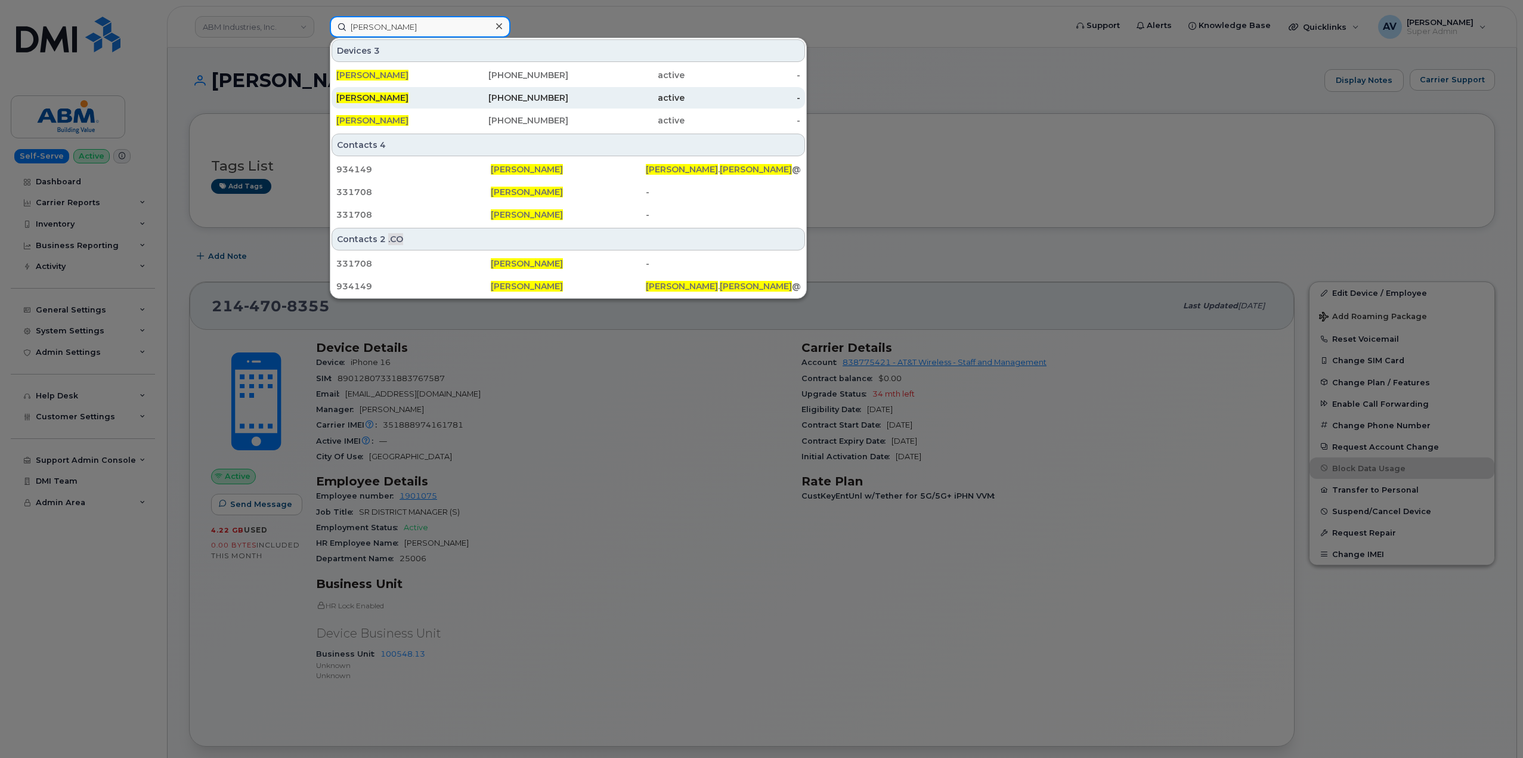
type input "[PERSON_NAME]"
click at [520, 97] on div "[PHONE_NUMBER]" at bounding box center [510, 98] width 116 height 12
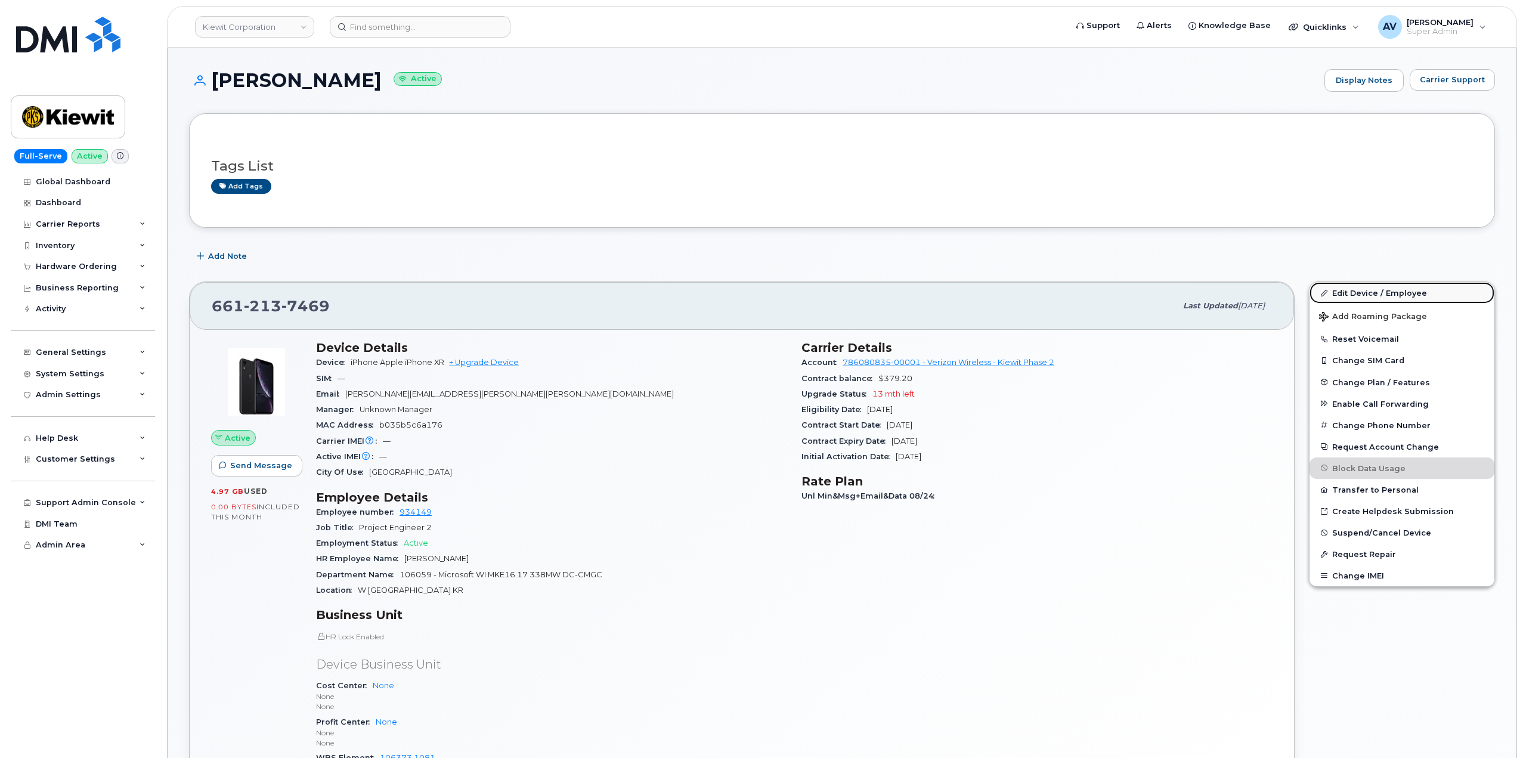
click at [1350, 291] on link "Edit Device / Employee" at bounding box center [1401, 292] width 185 height 21
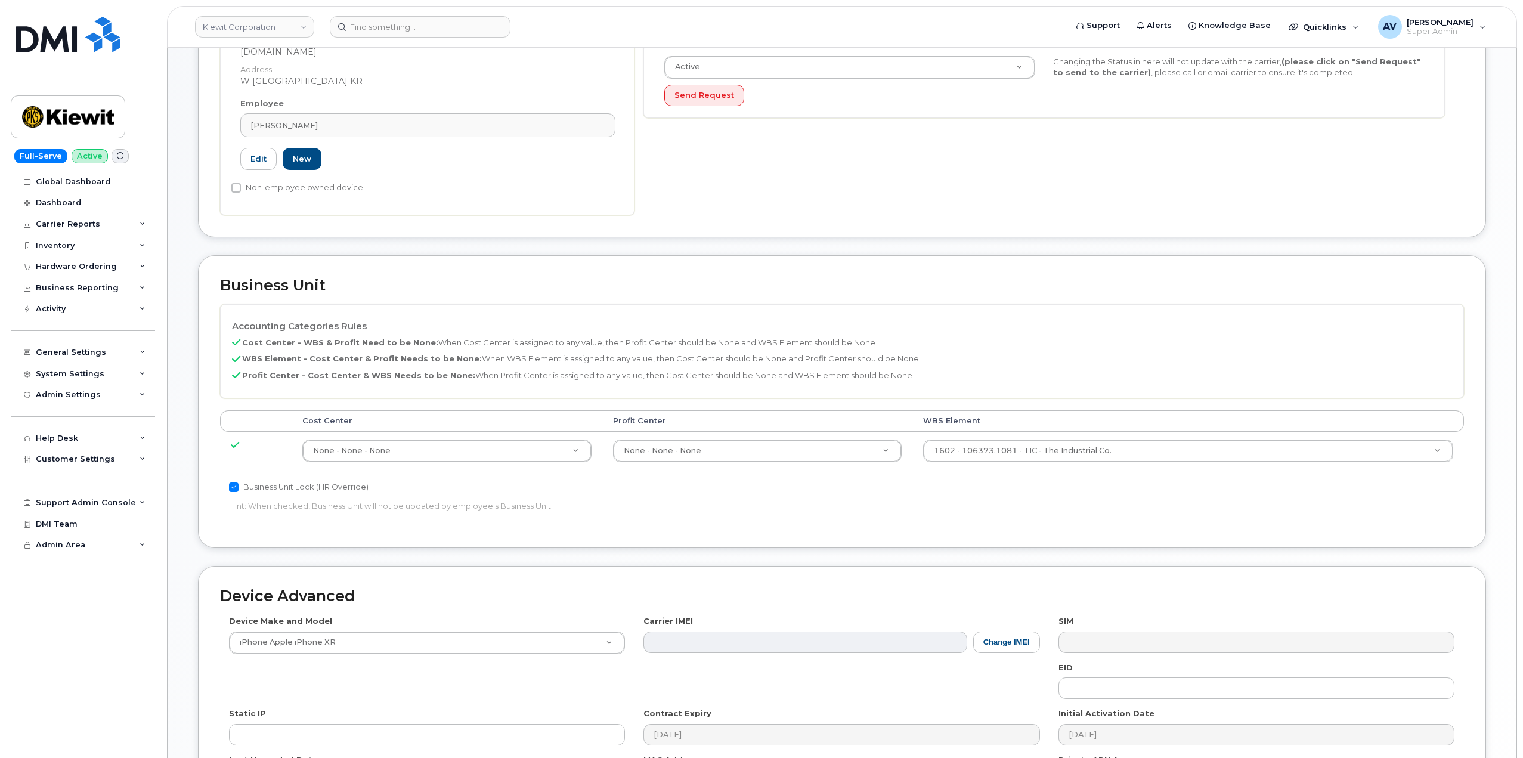
scroll to position [358, 0]
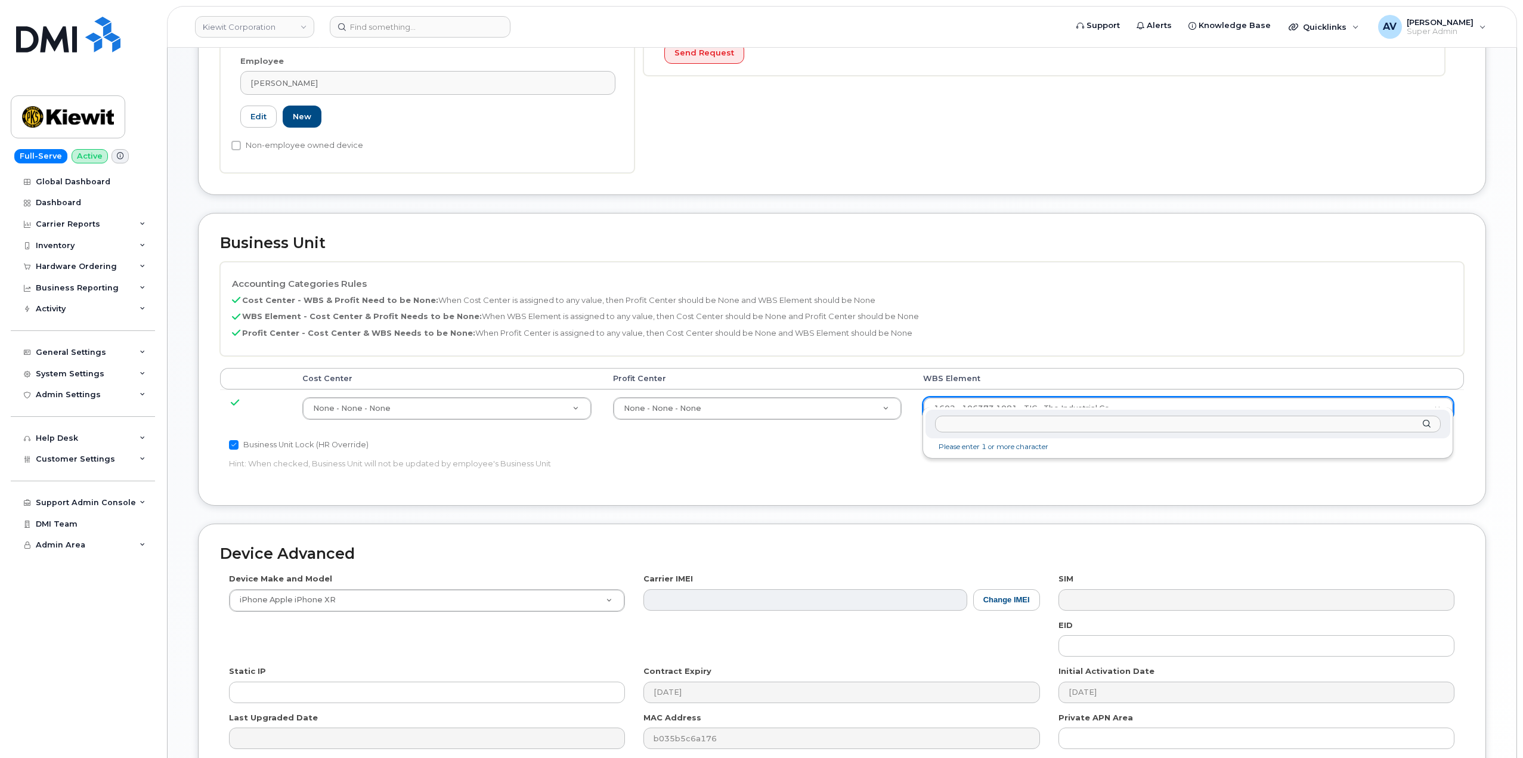
drag, startPoint x: 1056, startPoint y: 399, endPoint x: 1066, endPoint y: 410, distance: 15.2
type input "106059.1085"
type input "29973553"
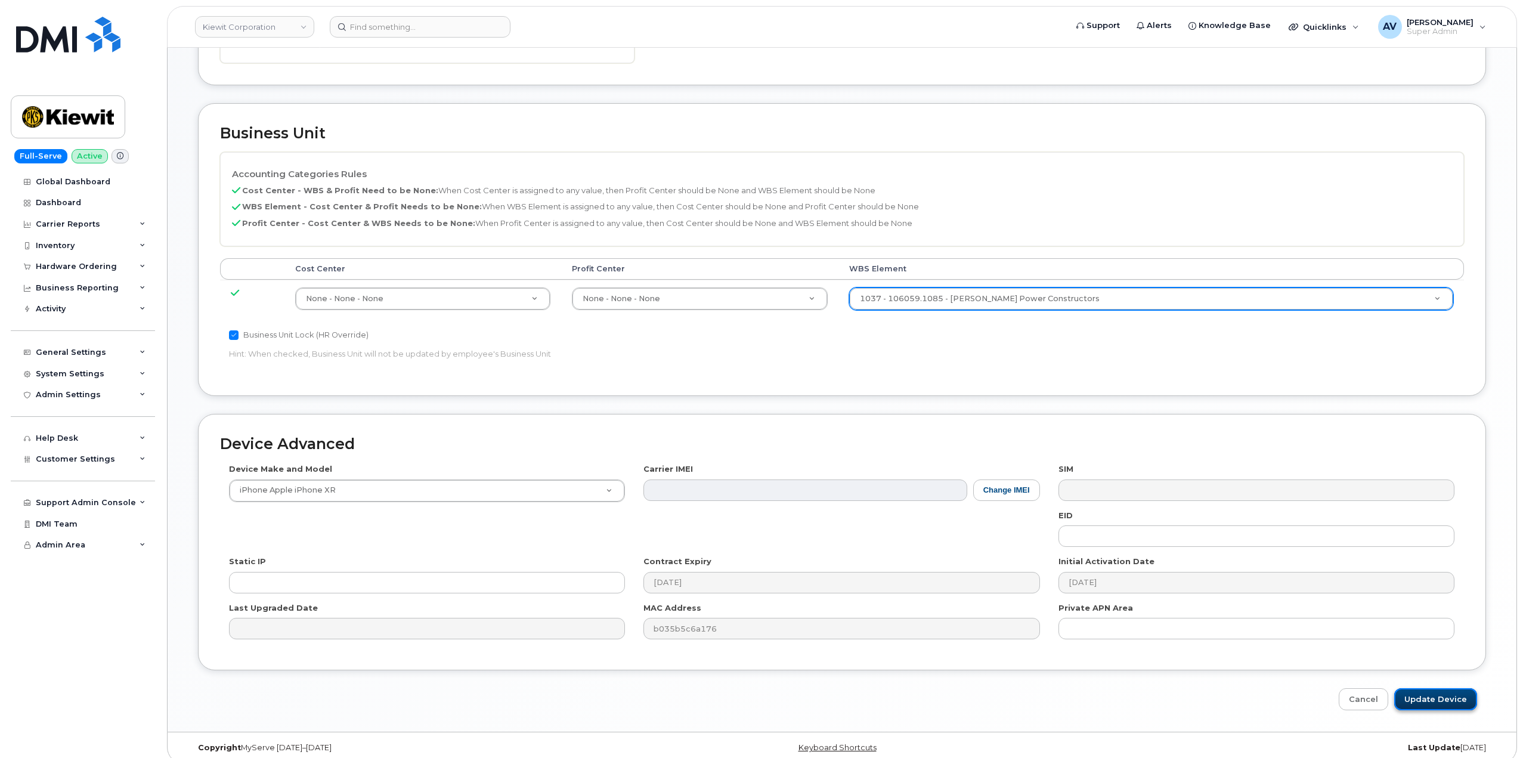
click at [1418, 688] on input "Update Device" at bounding box center [1435, 699] width 83 height 22
type input "Saving..."
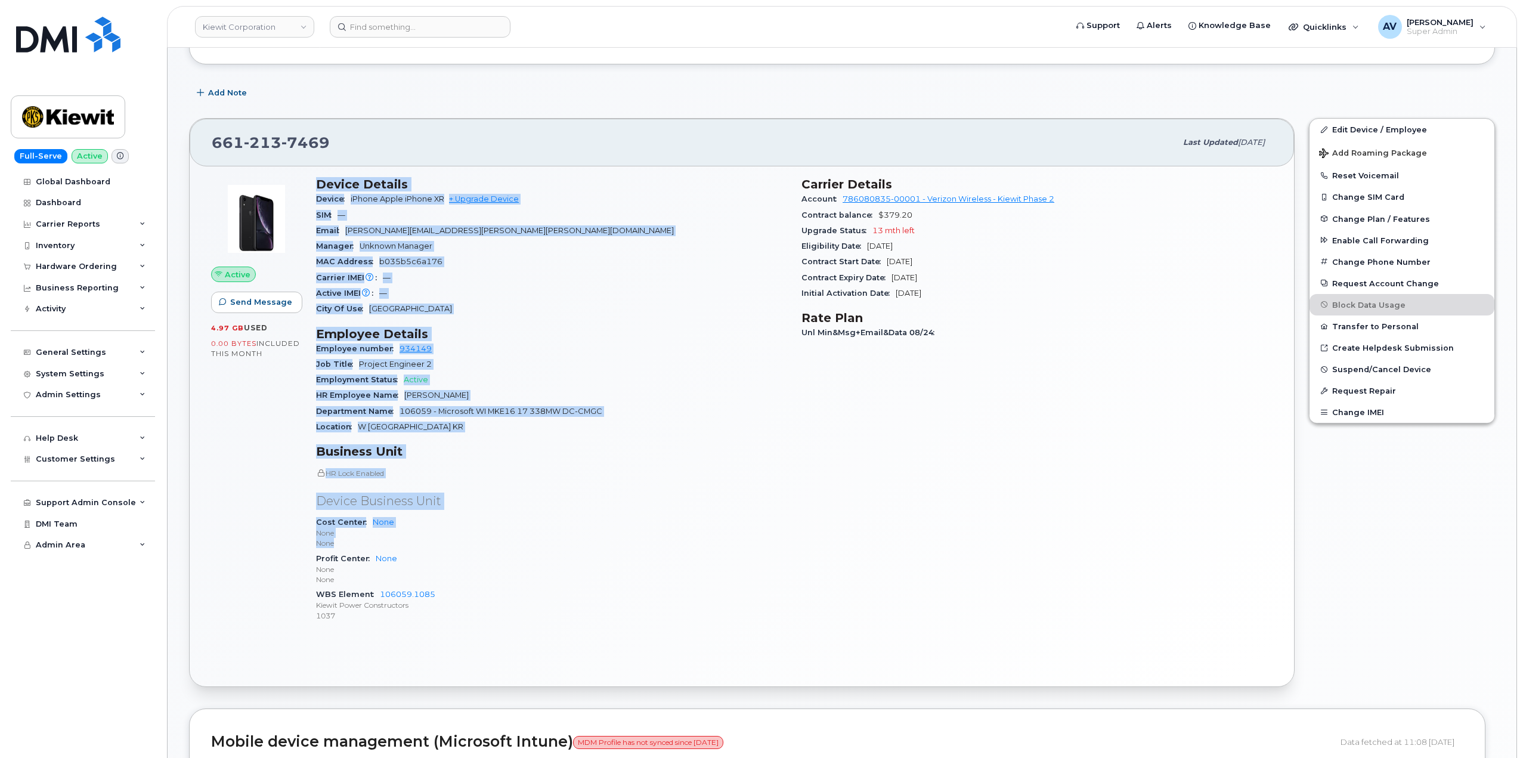
scroll to position [179, 0]
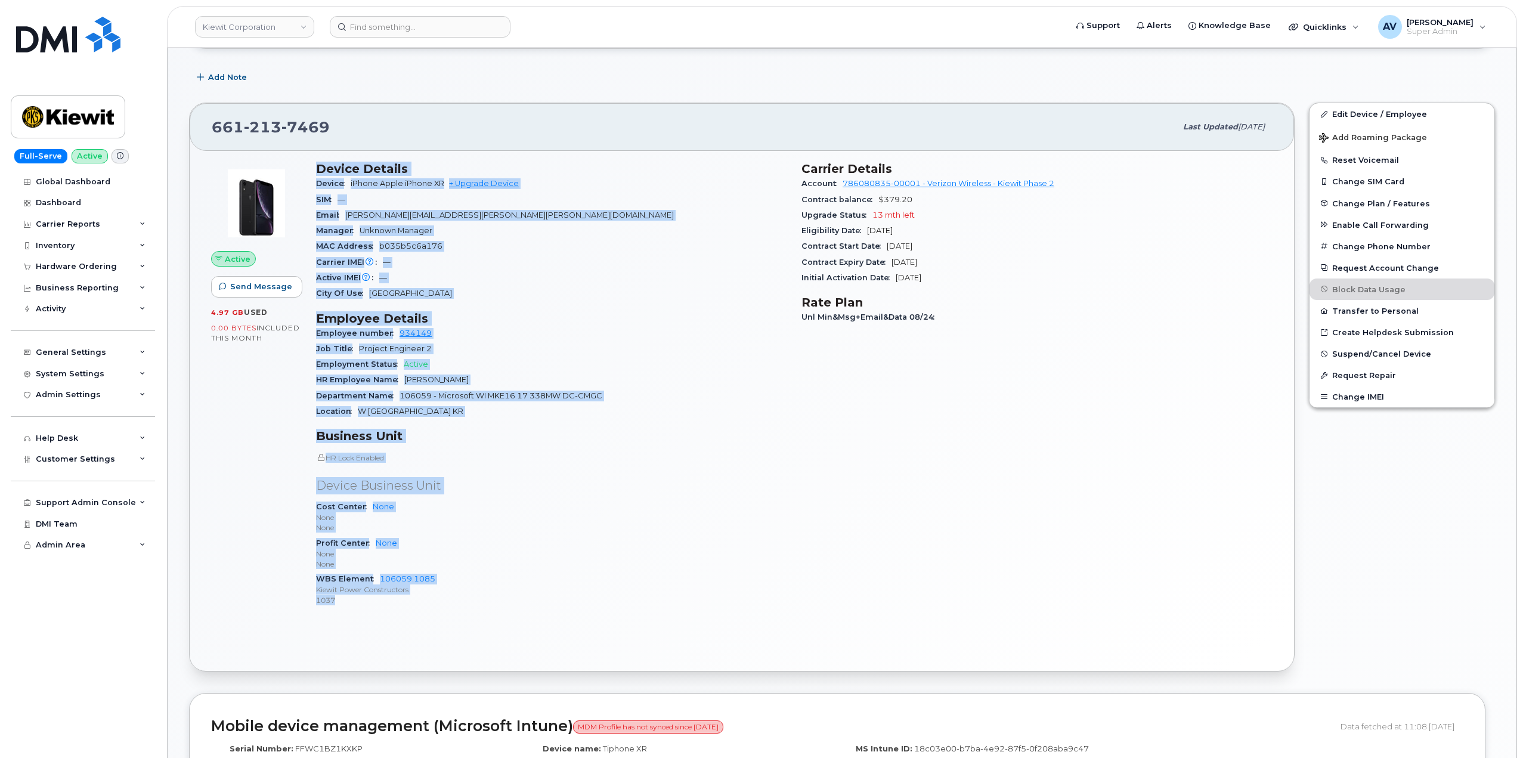
drag, startPoint x: 314, startPoint y: 342, endPoint x: 479, endPoint y: 609, distance: 314.2
click at [479, 609] on div "Device Details Device iPhone Apple iPhone XR + Upgrade Device SIM — Email ANTHO…" at bounding box center [551, 388] width 485 height 469
copy div "Device Details Device iPhone Apple iPhone XR + Upgrade Device SIM — Email ANTHO…"
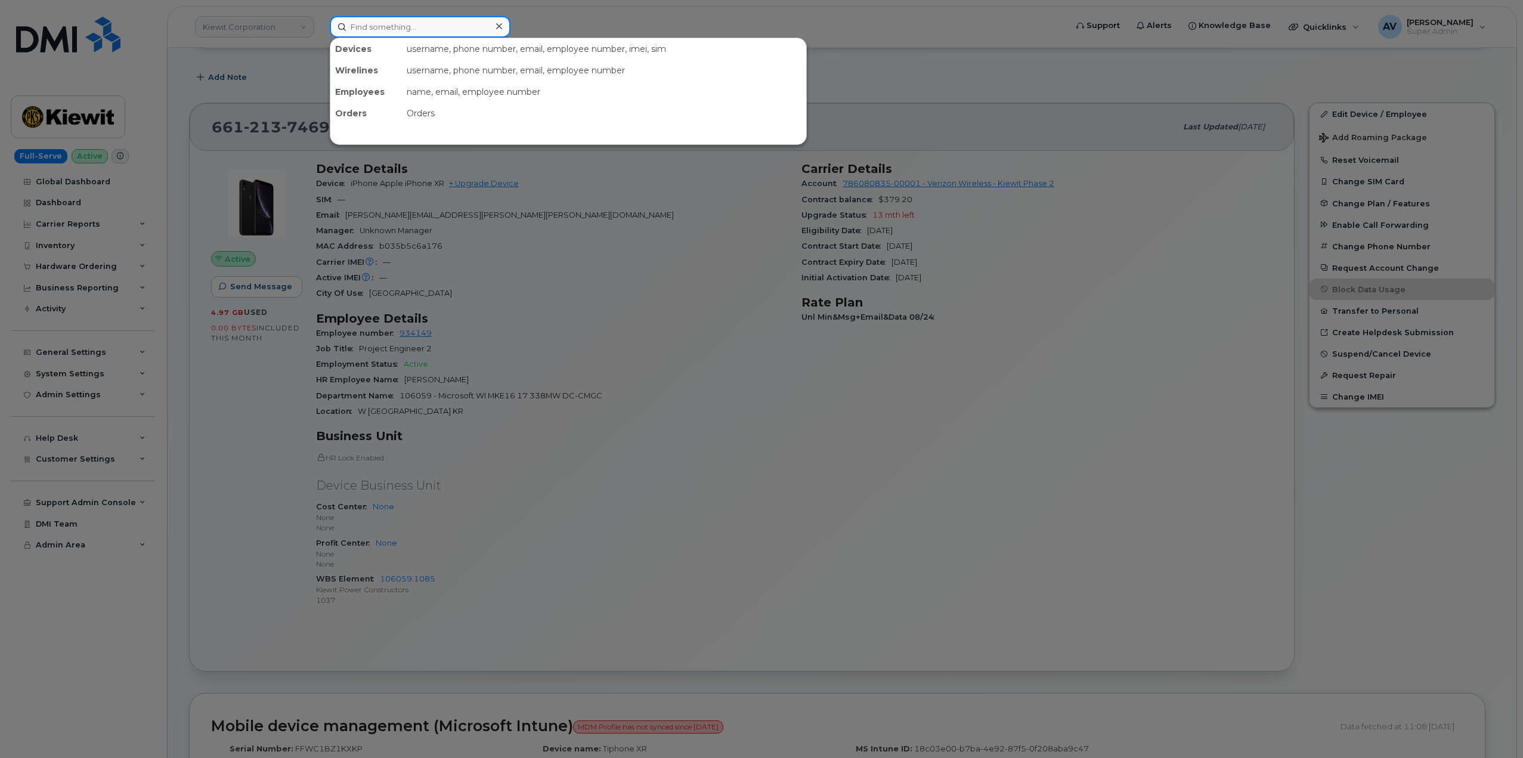
click at [454, 21] on input at bounding box center [420, 26] width 181 height 21
paste input "Jamie Schilling"
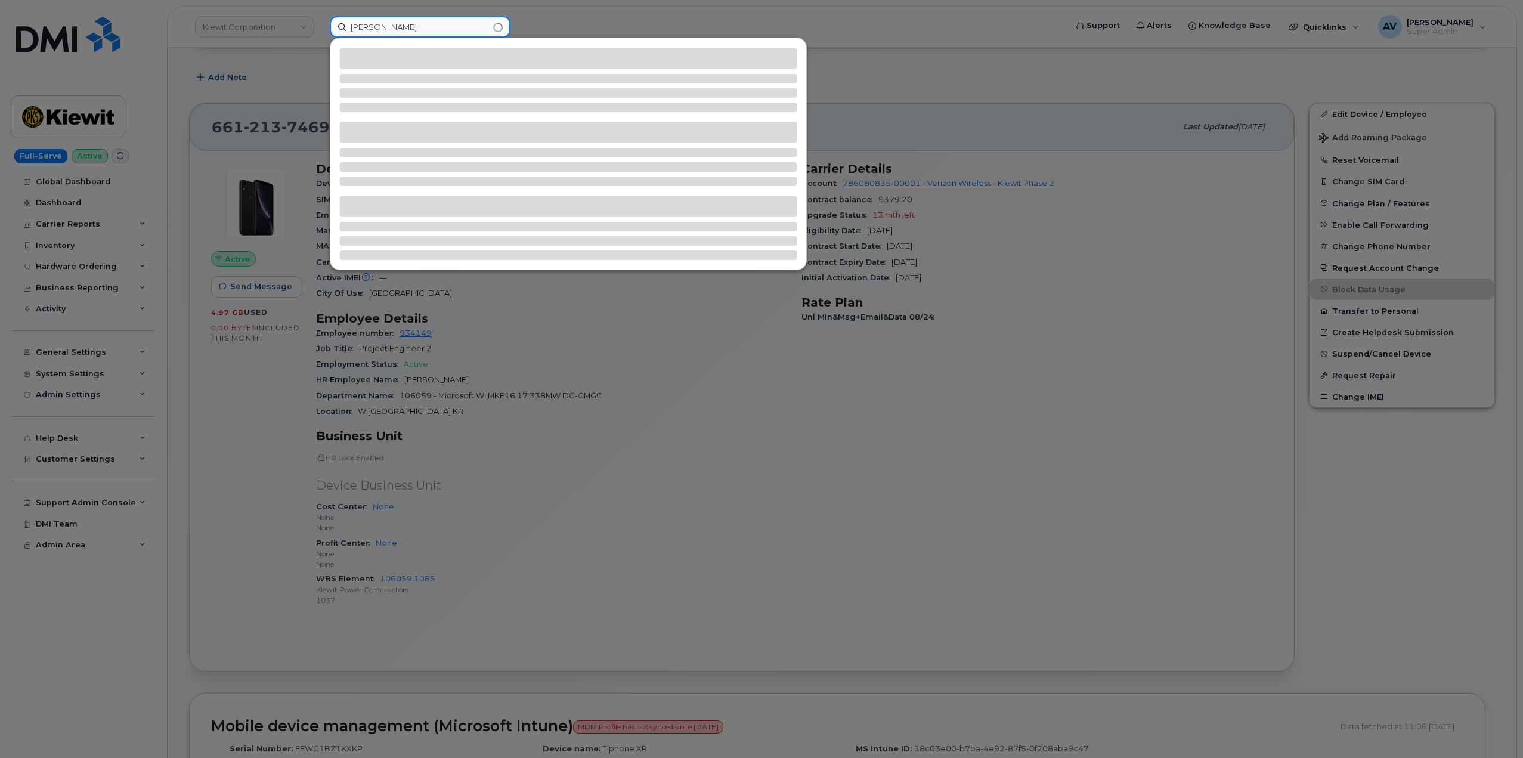
type input "Jamie Schilling"
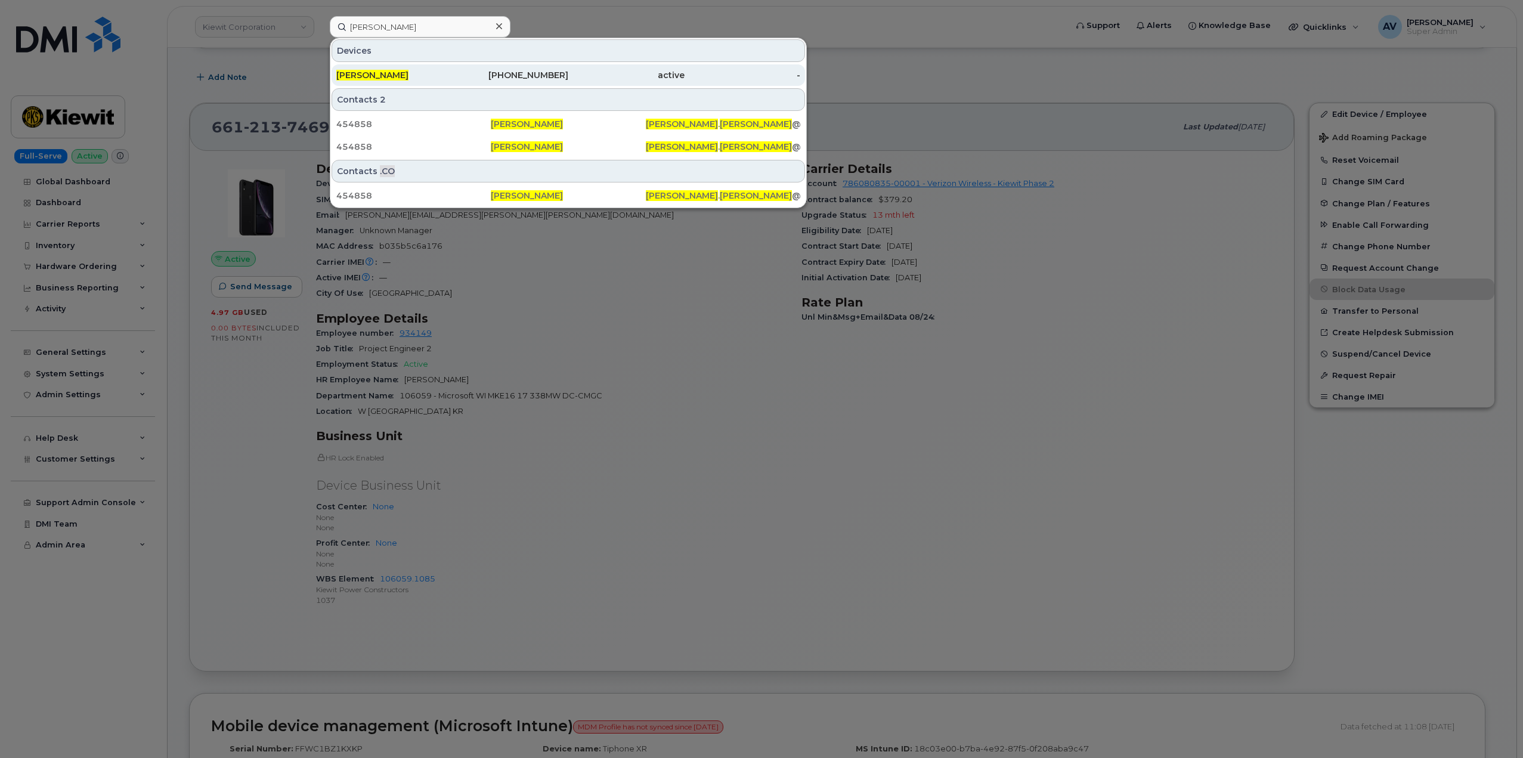
click at [456, 76] on div "361-238-9407" at bounding box center [510, 75] width 116 height 12
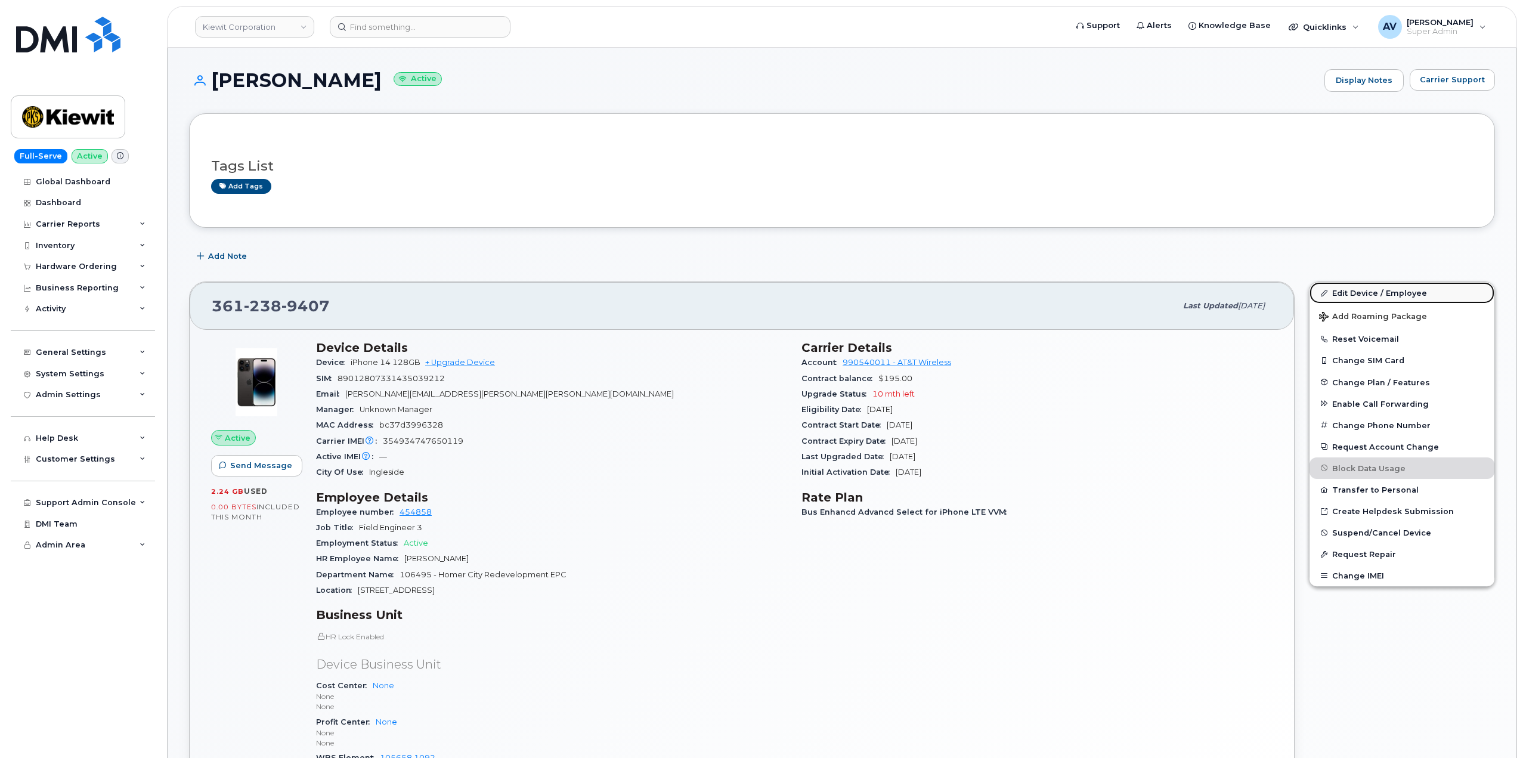
click at [1375, 291] on link "Edit Device / Employee" at bounding box center [1401, 292] width 185 height 21
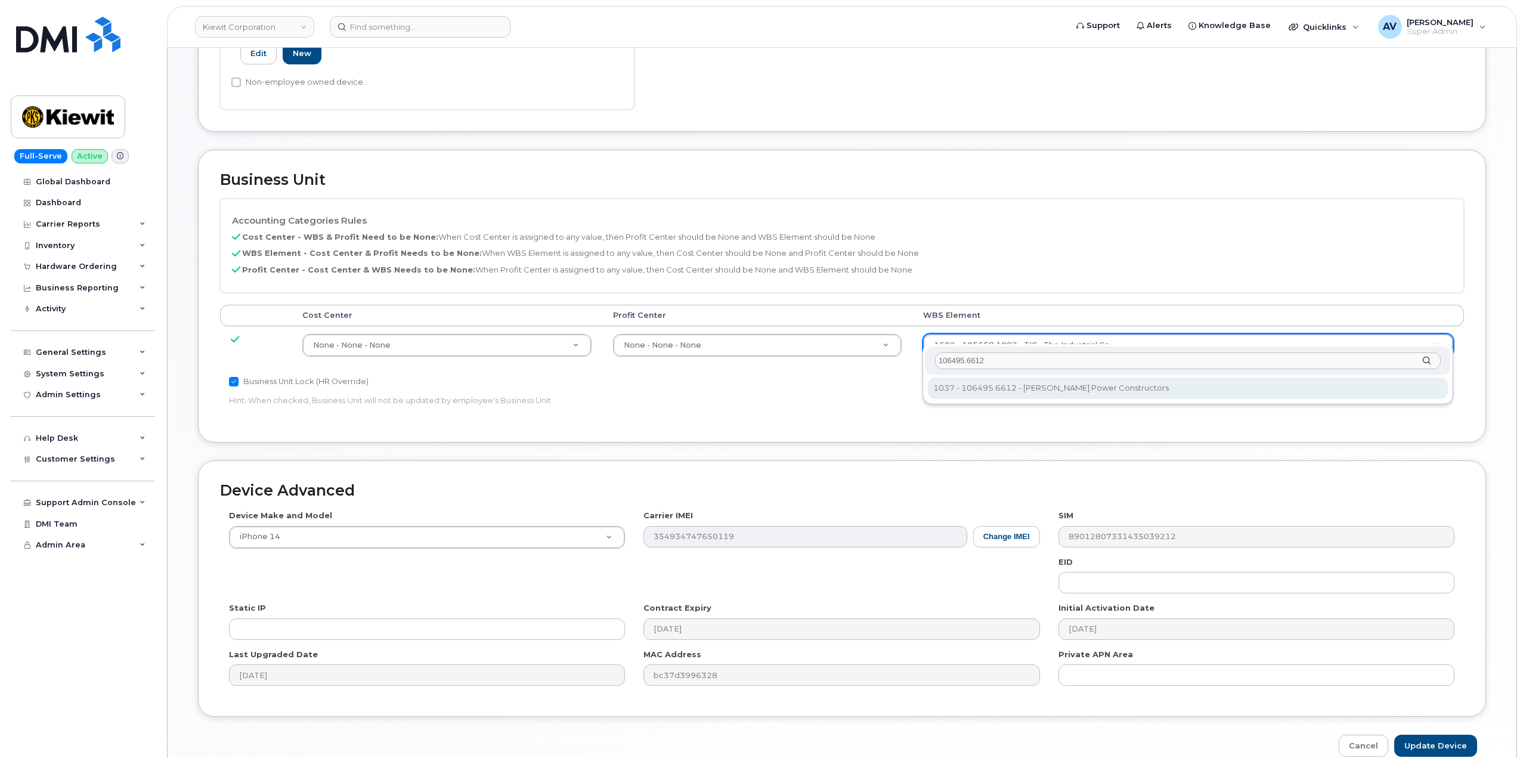
scroll to position [467, 0]
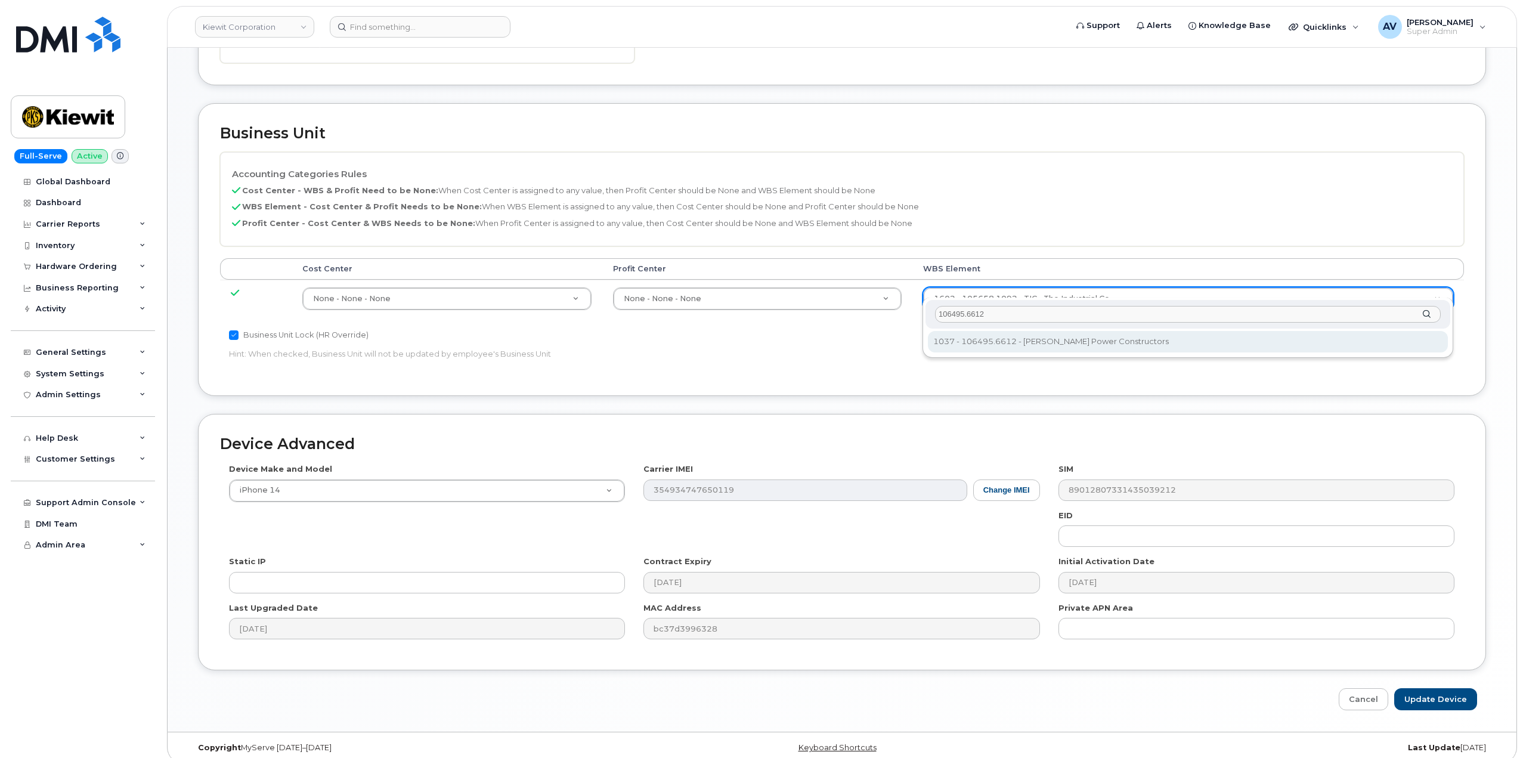
type input "106495.6612"
type input "35834206"
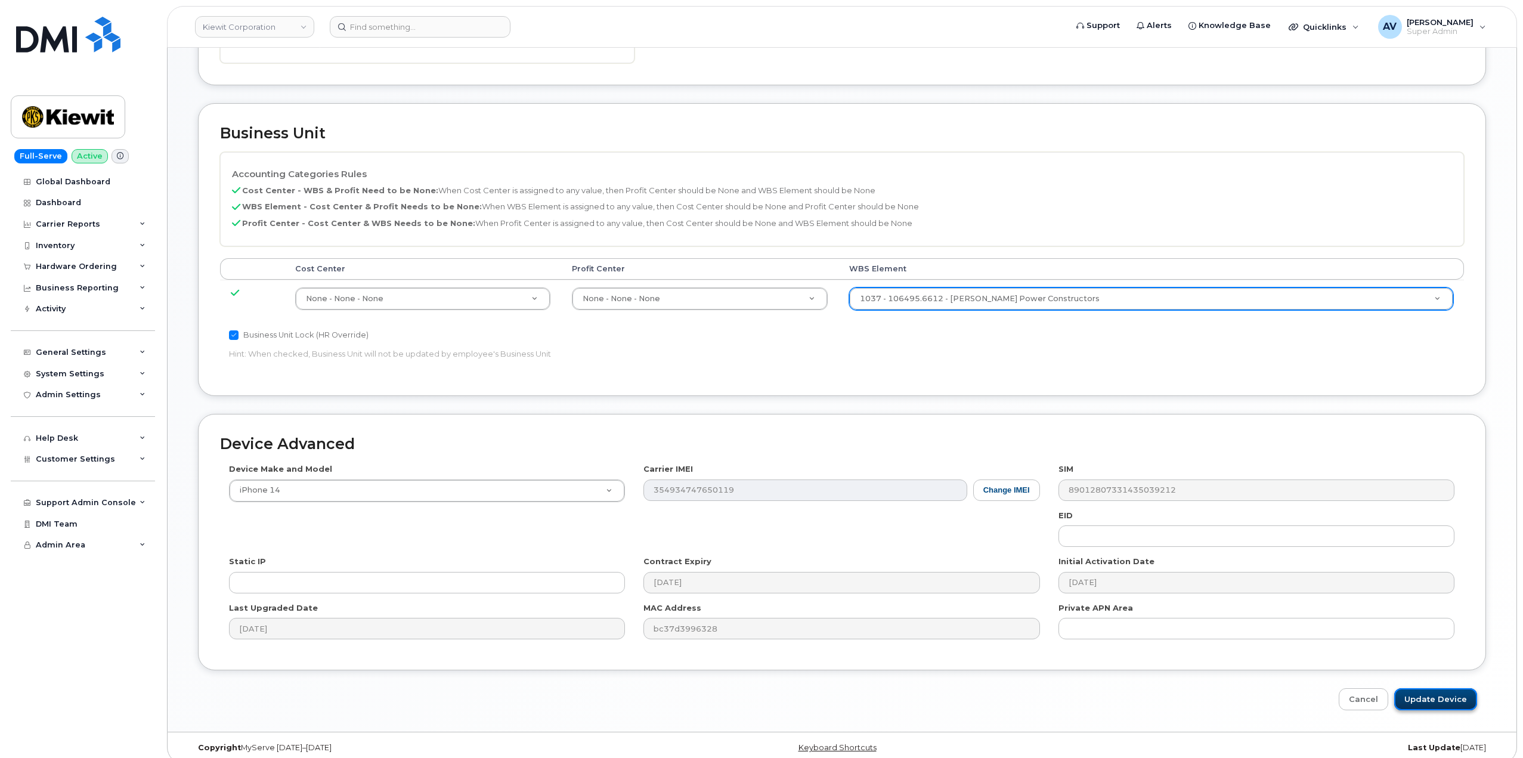
click at [1424, 688] on input "Update Device" at bounding box center [1435, 699] width 83 height 22
type input "Saving..."
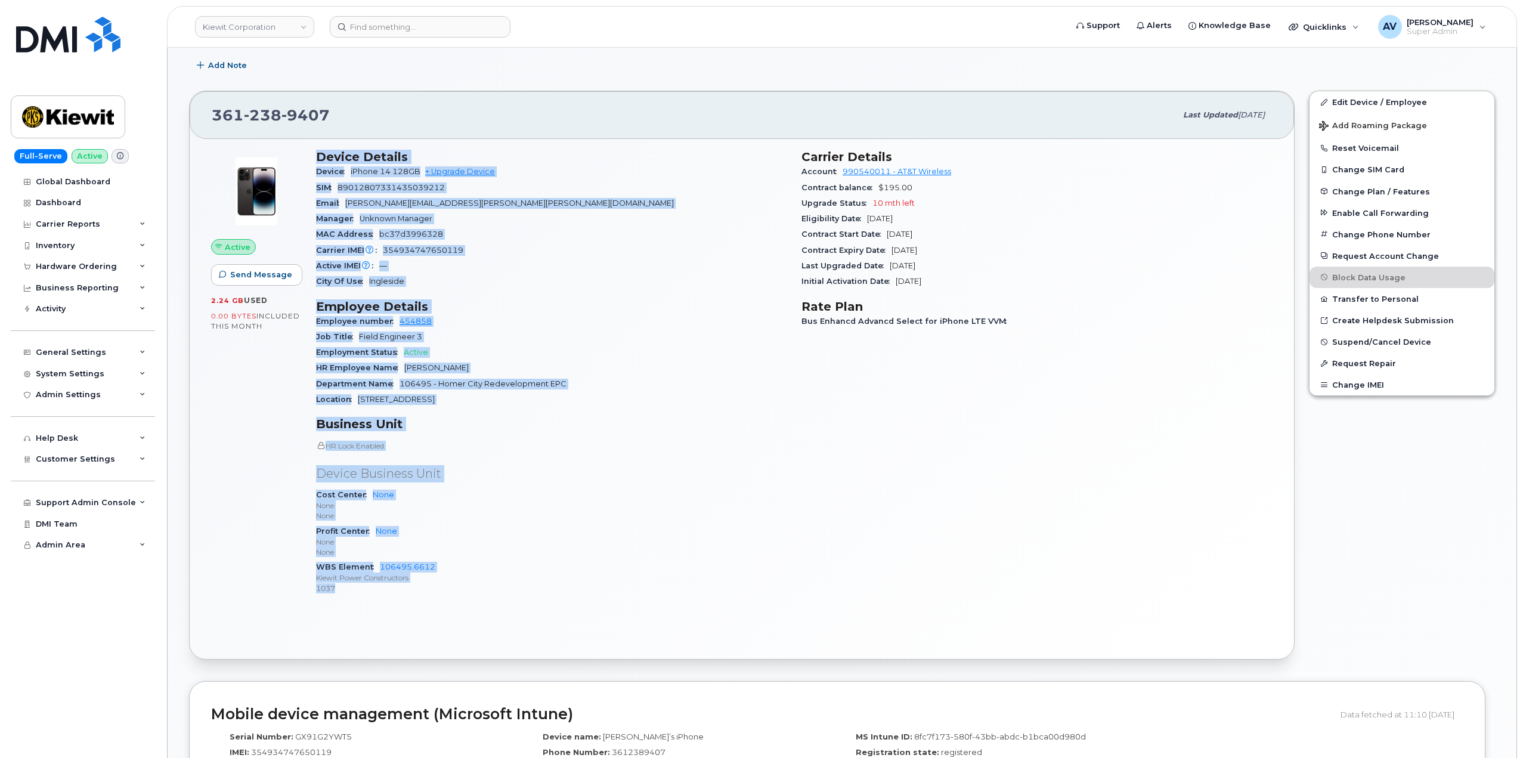
scroll to position [238, 0]
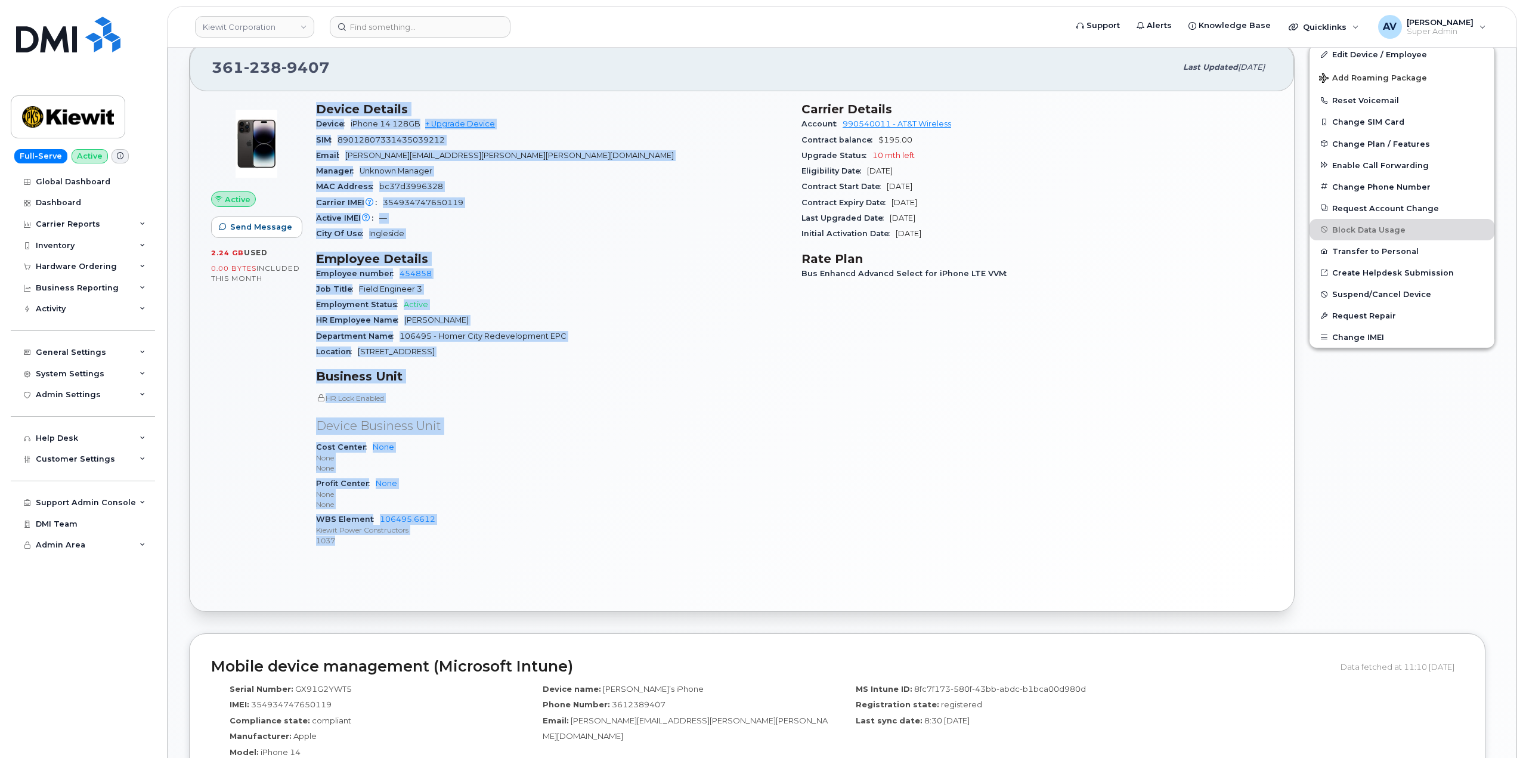
drag, startPoint x: 312, startPoint y: 344, endPoint x: 463, endPoint y: 554, distance: 258.9
click at [463, 554] on div "Device Details Device iPhone 14 128GB + Upgrade Device SIM [TECHNICAL_ID] Email…" at bounding box center [551, 329] width 485 height 469
copy div "Device Details Device iPhone 14 128GB + Upgrade Device SIM [TECHNICAL_ID] Email…"
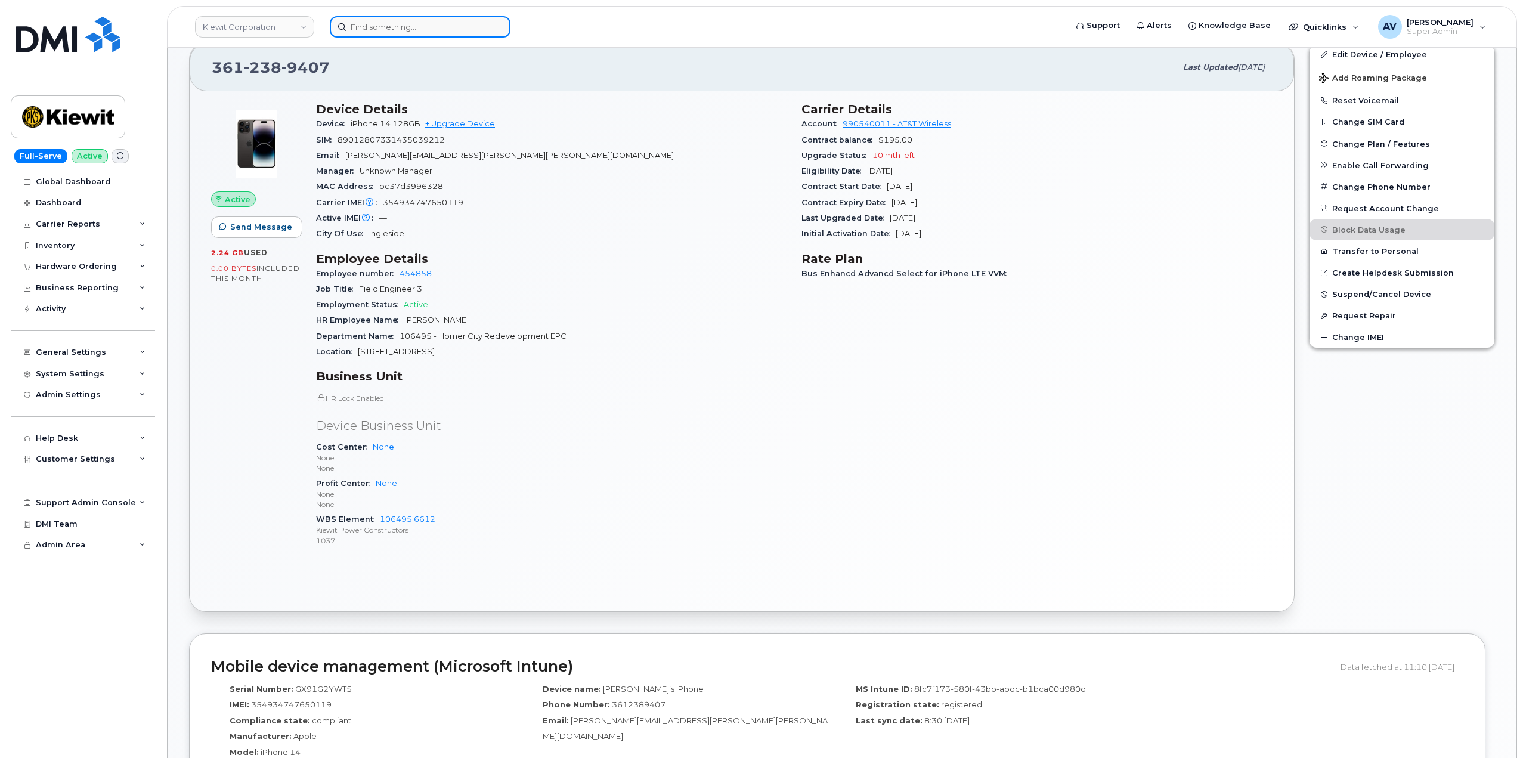
click at [472, 31] on input at bounding box center [420, 26] width 181 height 21
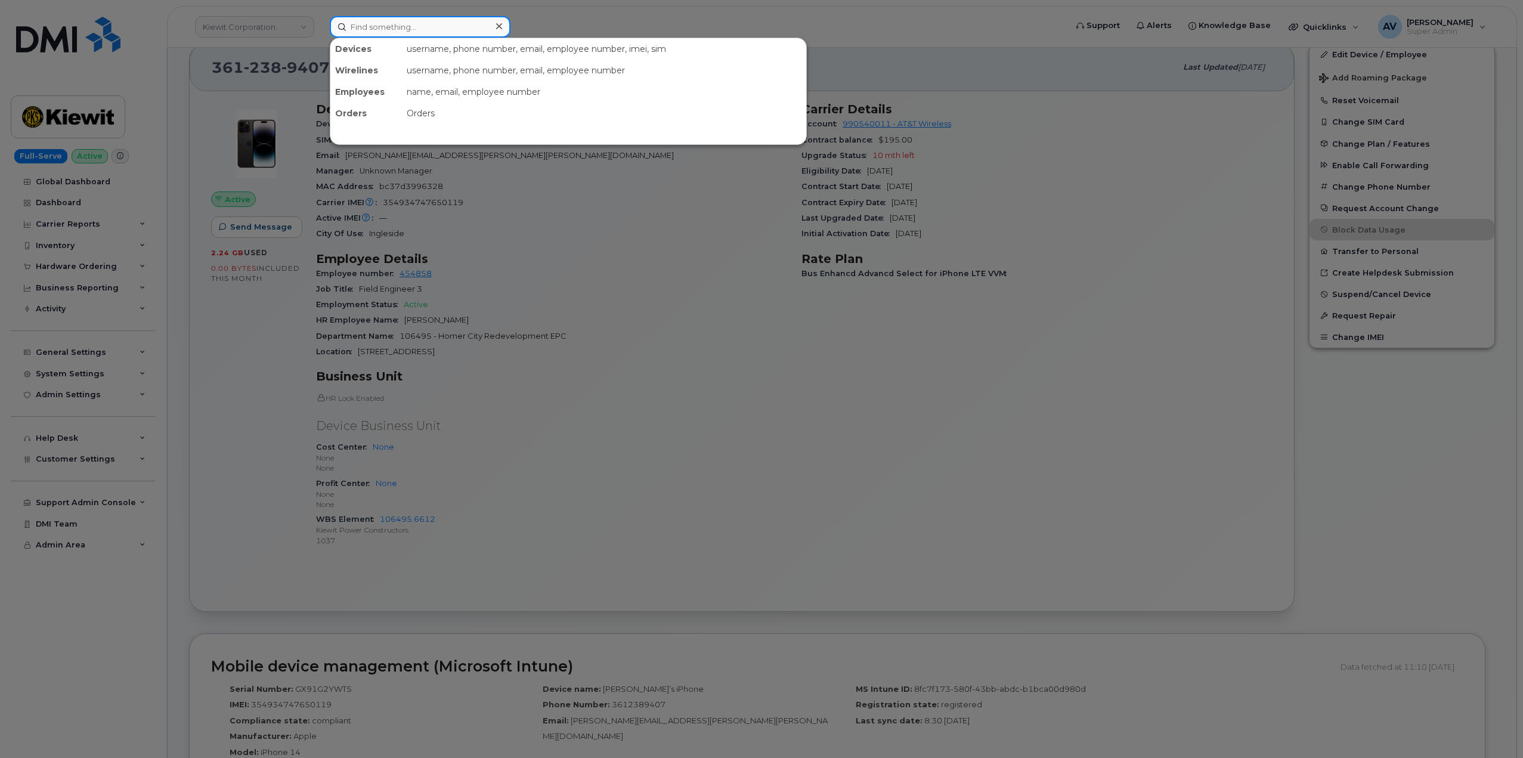
paste input "[PERSON_NAME]"
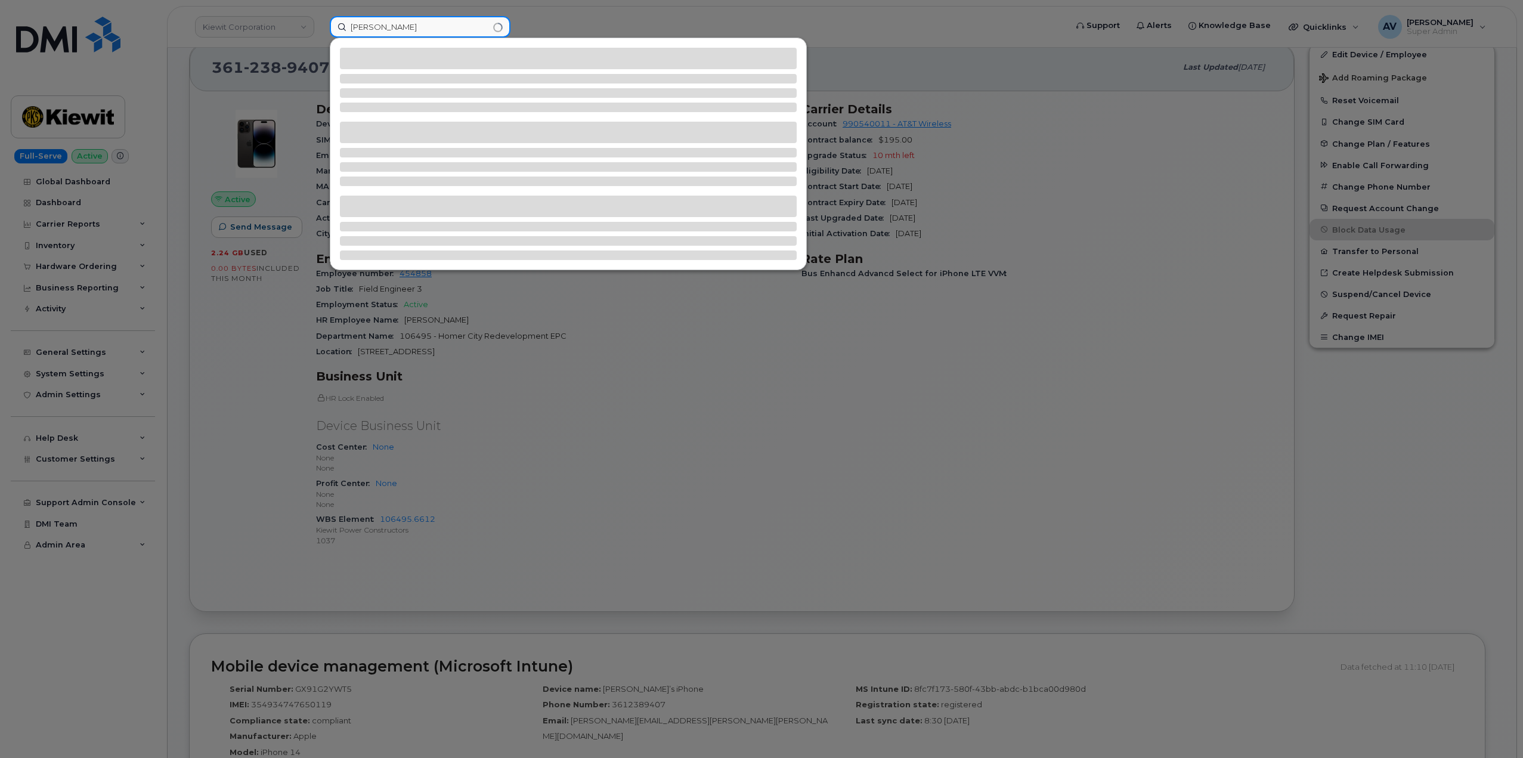
type input "[PERSON_NAME]"
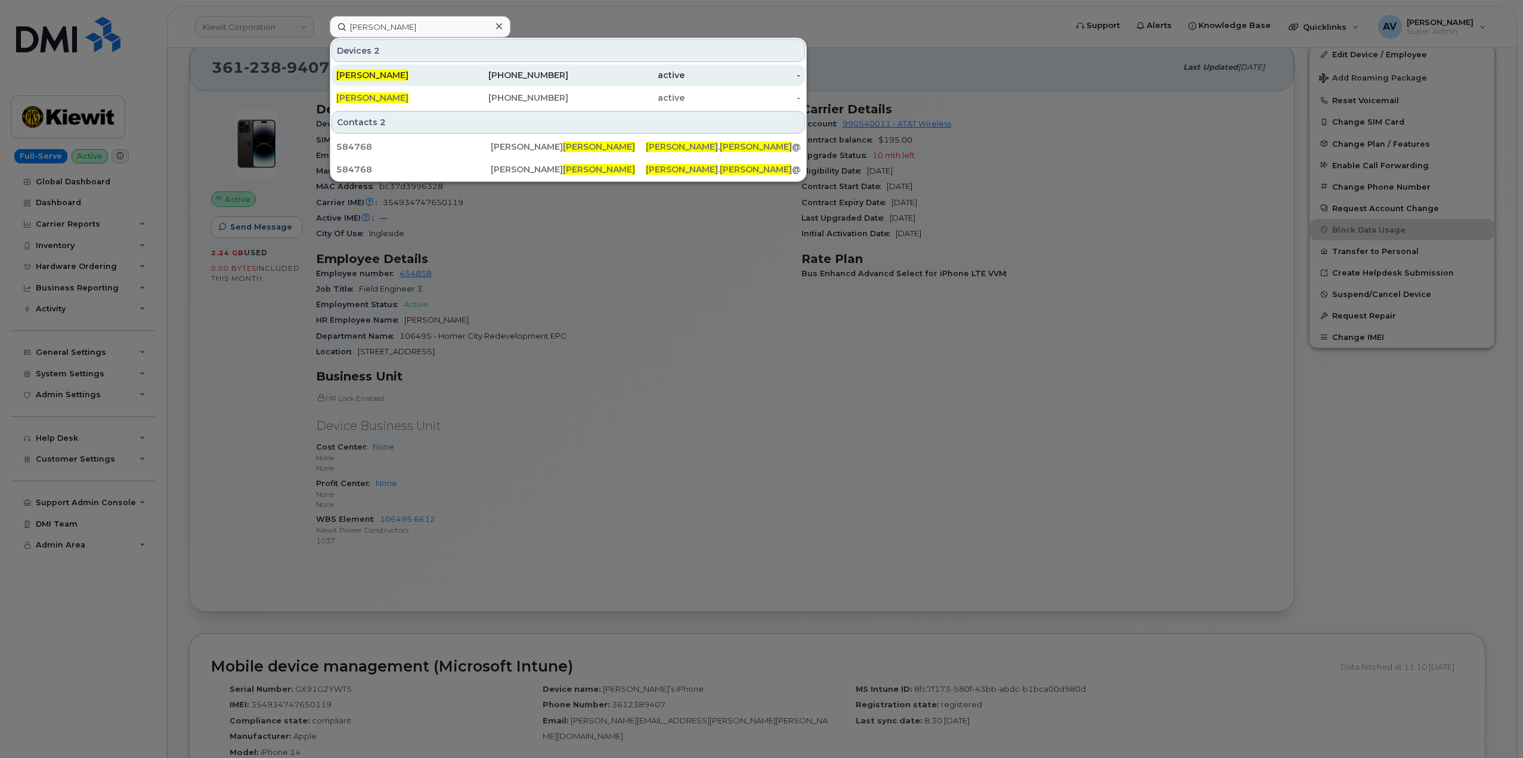
click at [521, 75] on div "346-848-4823" at bounding box center [510, 75] width 116 height 12
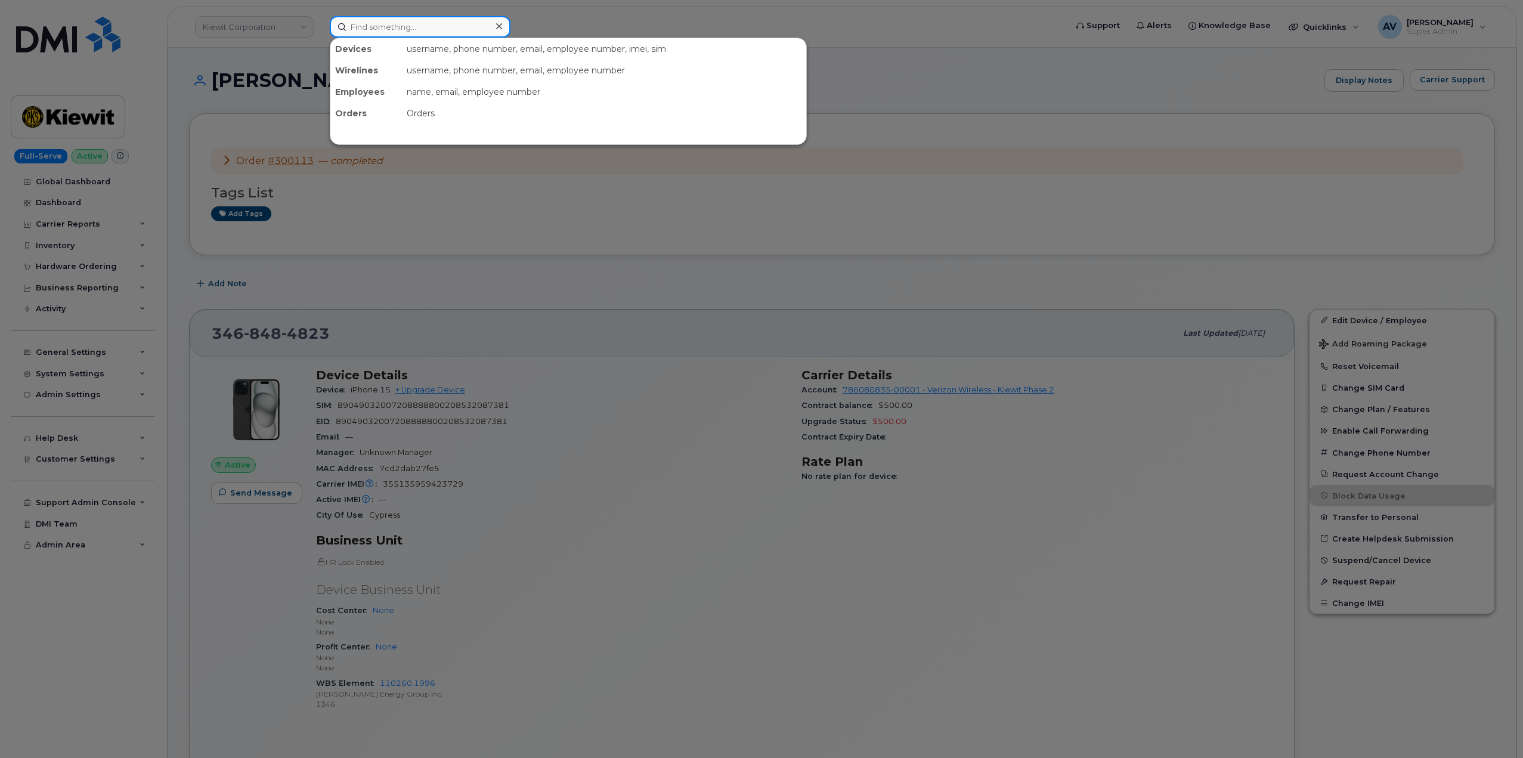
click at [384, 32] on input at bounding box center [420, 26] width 181 height 21
type input "terealta"
drag, startPoint x: 435, startPoint y: 29, endPoint x: 331, endPoint y: 24, distance: 103.9
click at [331, 24] on input "terealta" at bounding box center [420, 26] width 181 height 21
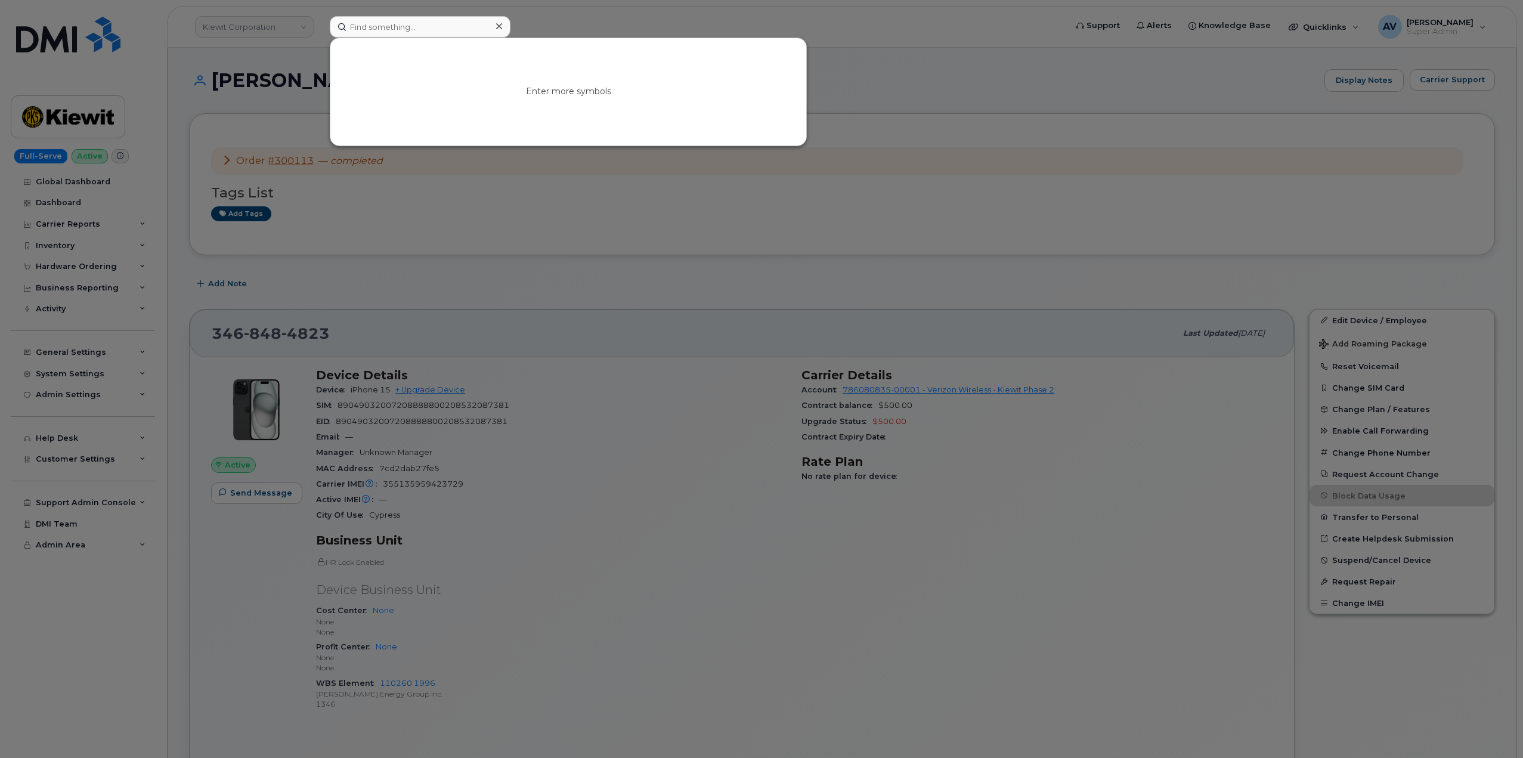
click at [265, 21] on div at bounding box center [761, 379] width 1523 height 758
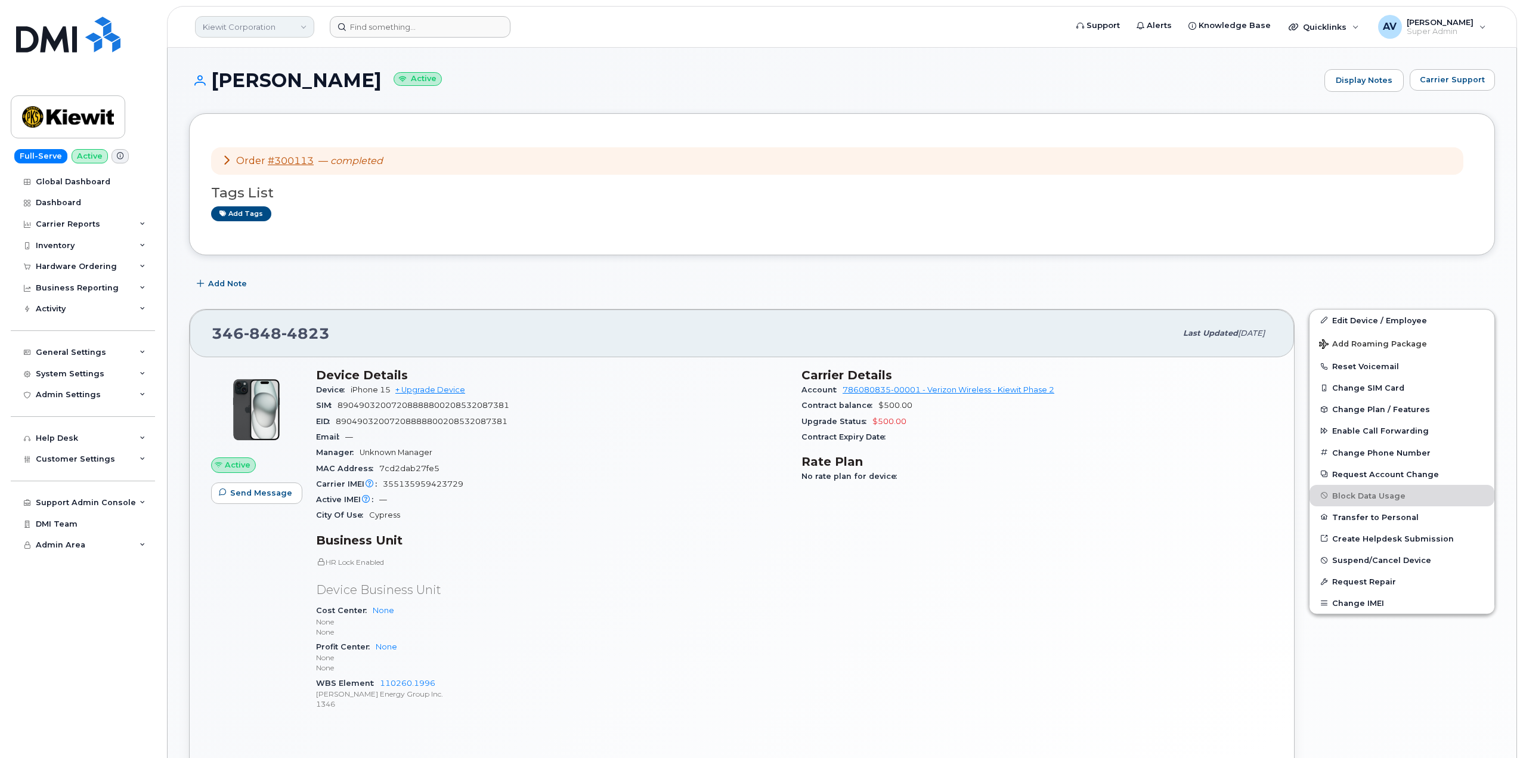
click at [269, 27] on link "Kiewit Corporation" at bounding box center [254, 26] width 119 height 21
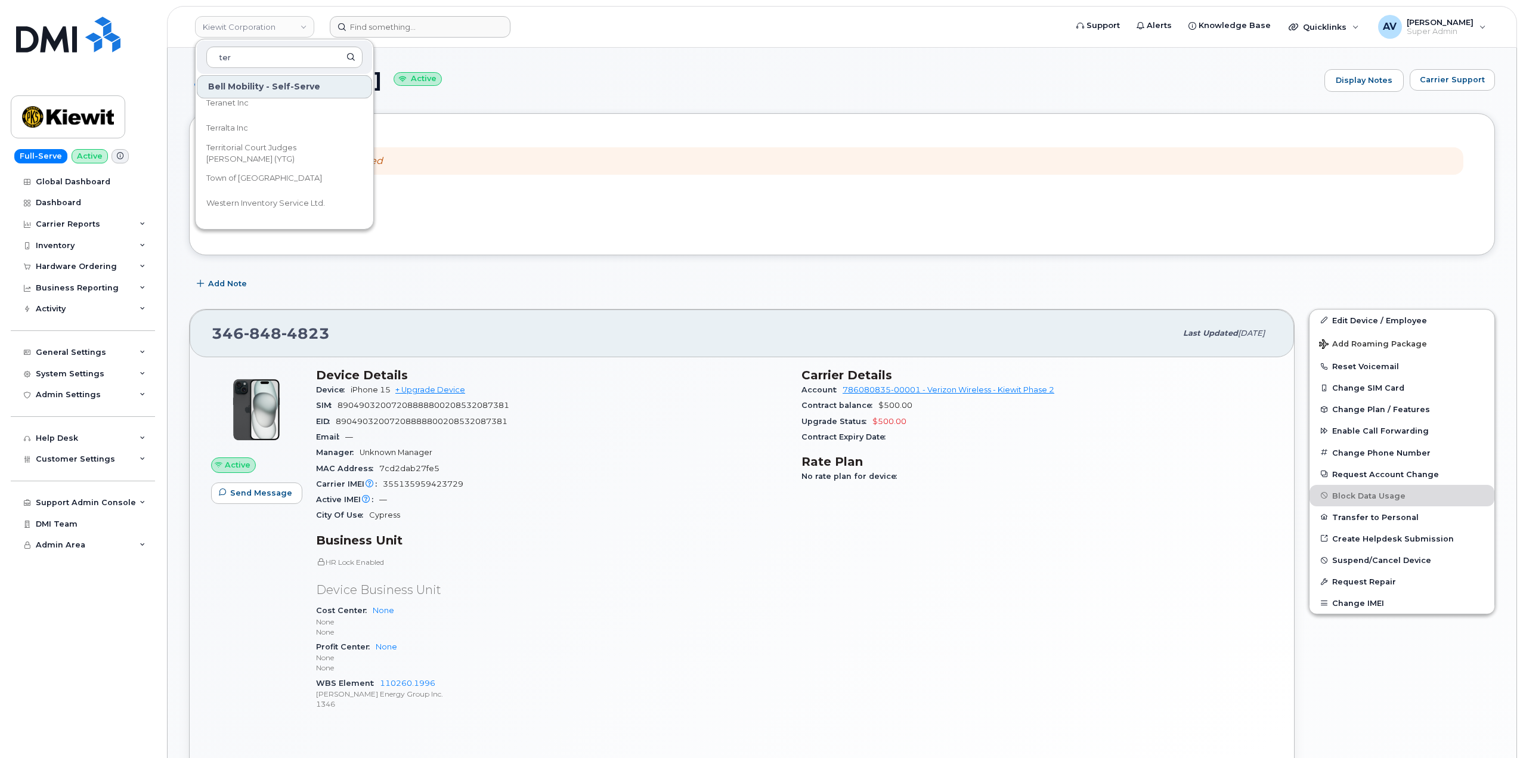
scroll to position [775, 0]
type input "ter"
click at [290, 181] on link "Terralta Inc" at bounding box center [284, 188] width 175 height 24
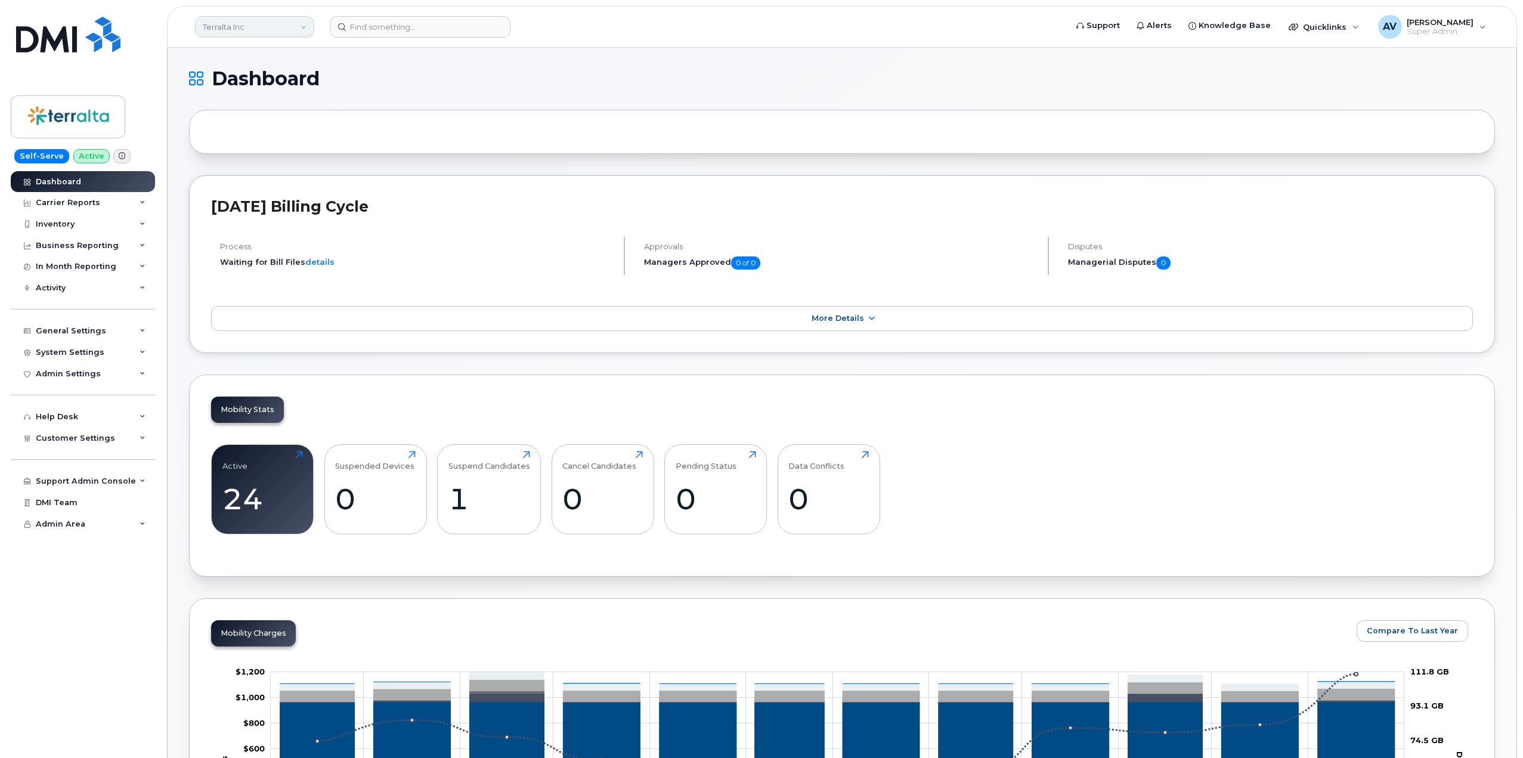
click at [272, 26] on link "Terralta Inc" at bounding box center [254, 26] width 119 height 21
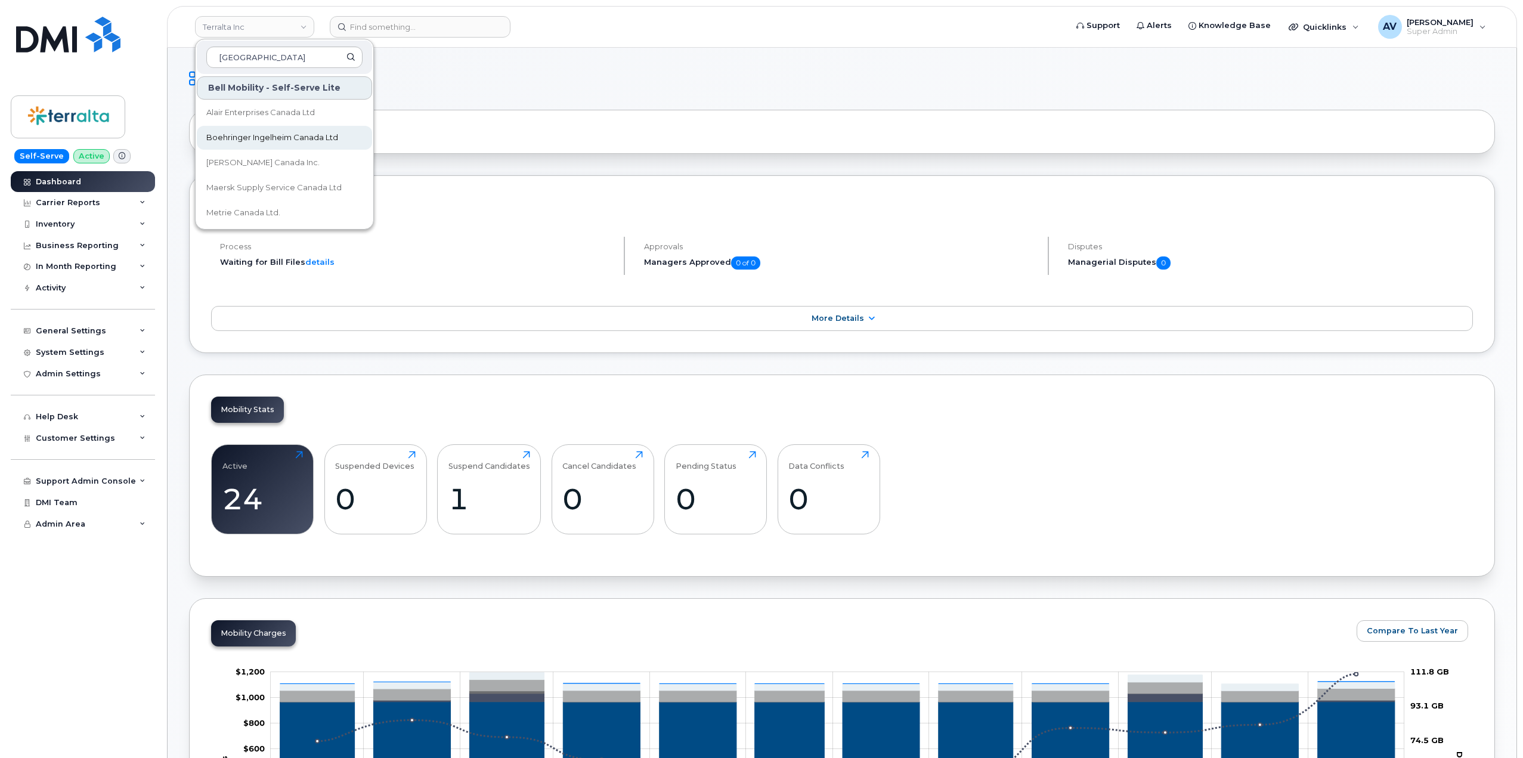
type input "[GEOGRAPHIC_DATA]"
drag, startPoint x: 273, startPoint y: 56, endPoint x: 179, endPoint y: 48, distance: 94.6
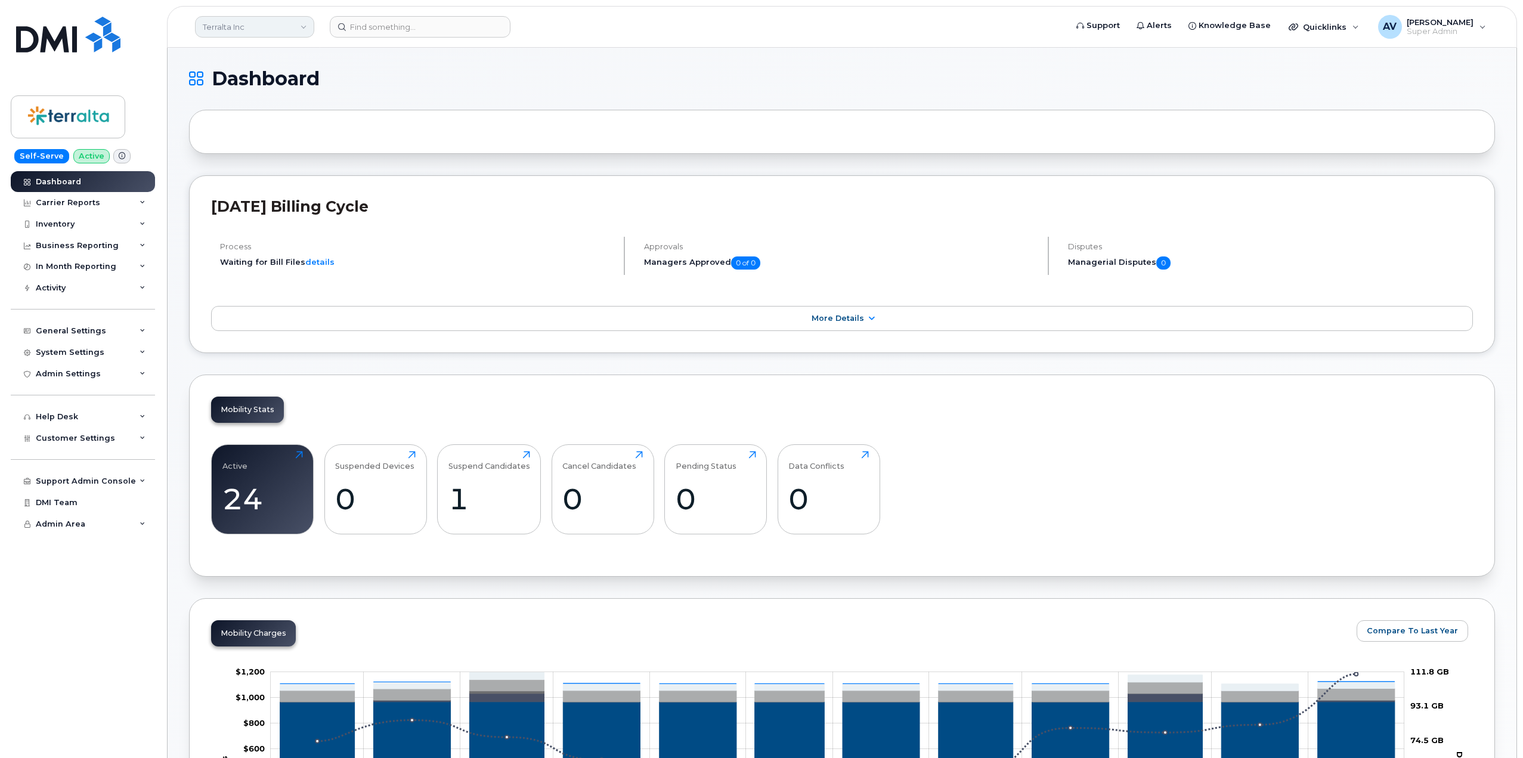
click at [243, 22] on link "Terralta Inc" at bounding box center [254, 26] width 119 height 21
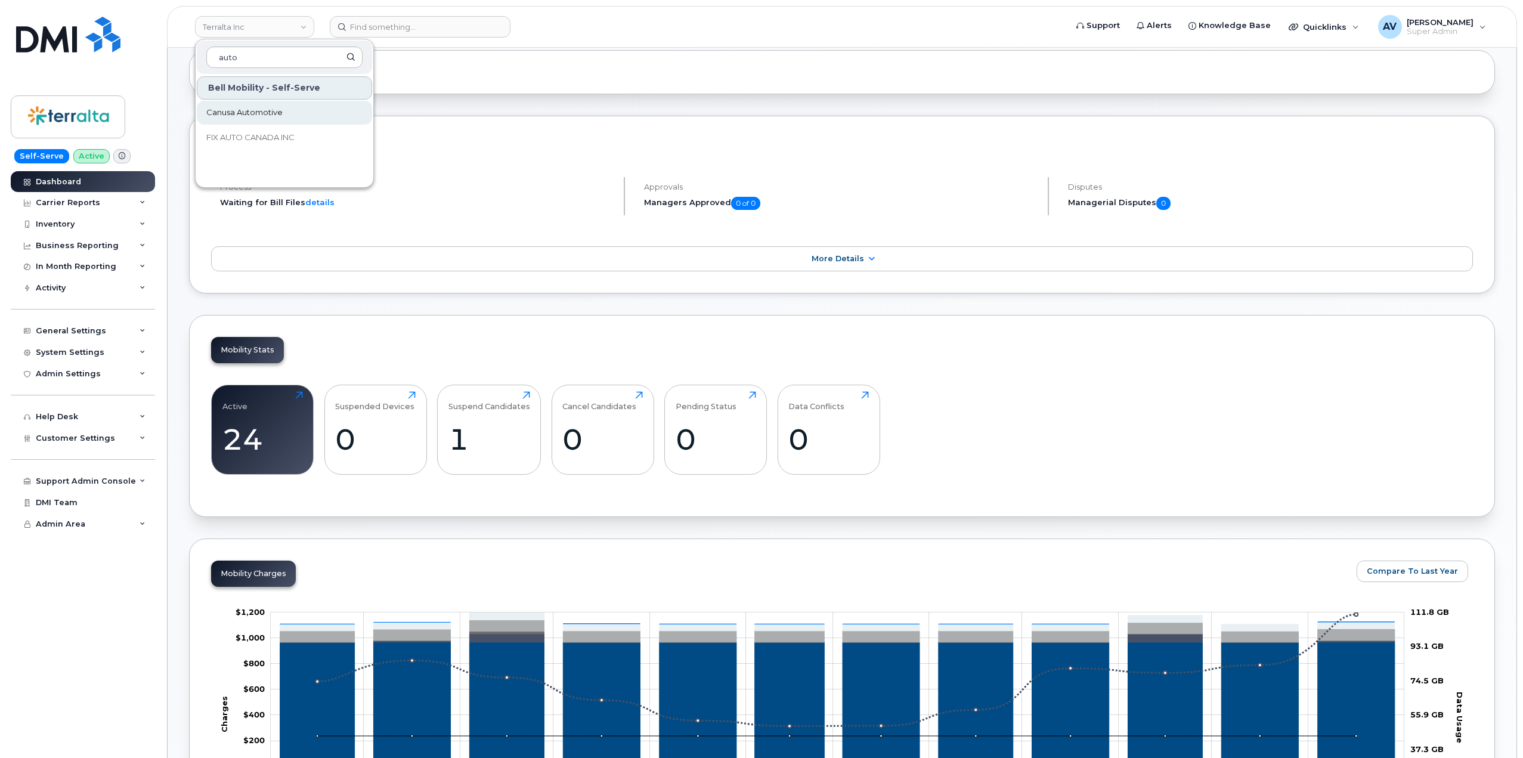
scroll to position [0, 0]
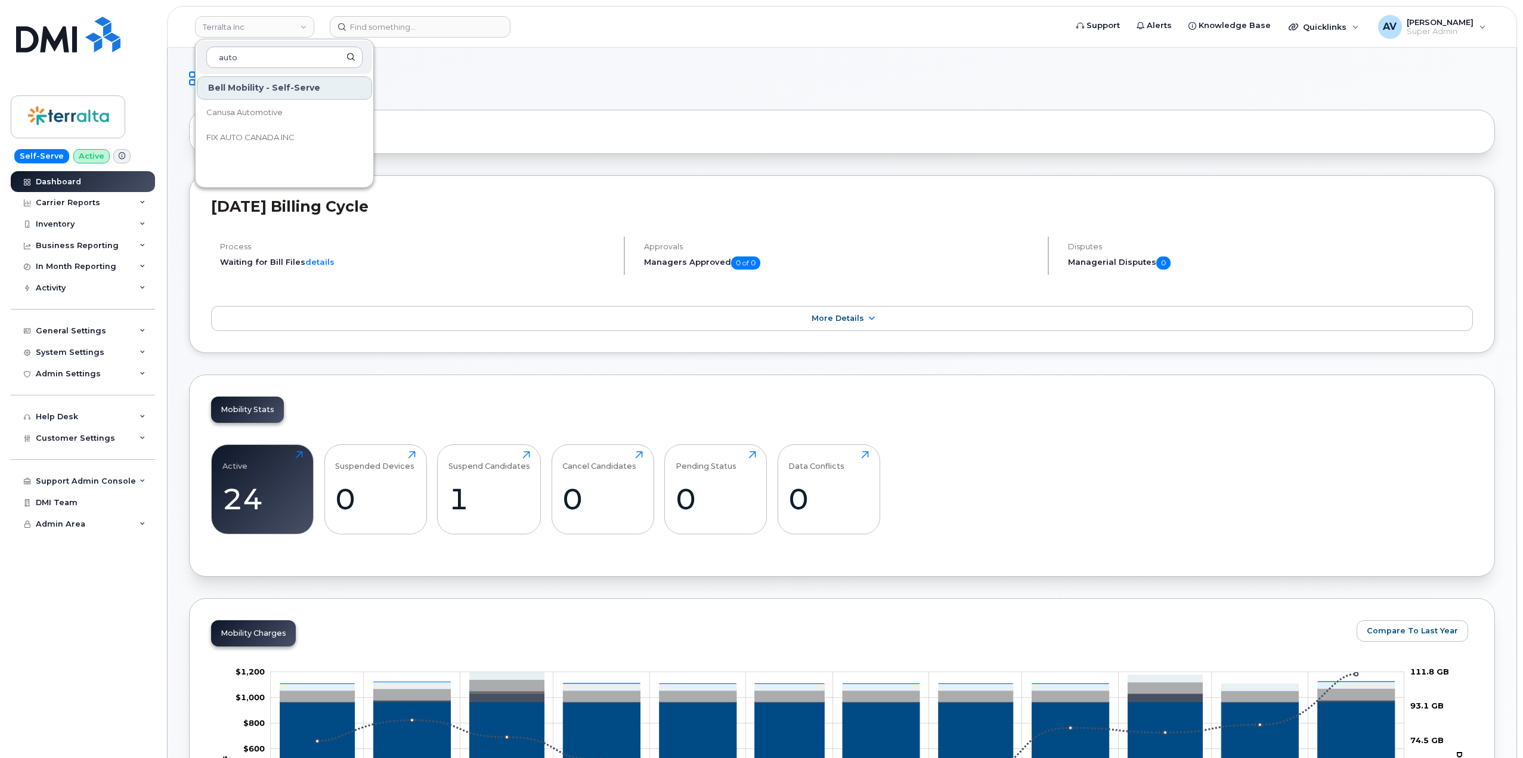
type input "auto"
click at [485, 76] on h1 "Dashboard" at bounding box center [839, 78] width 1300 height 19
click at [264, 492] on div "24" at bounding box center [262, 498] width 80 height 35
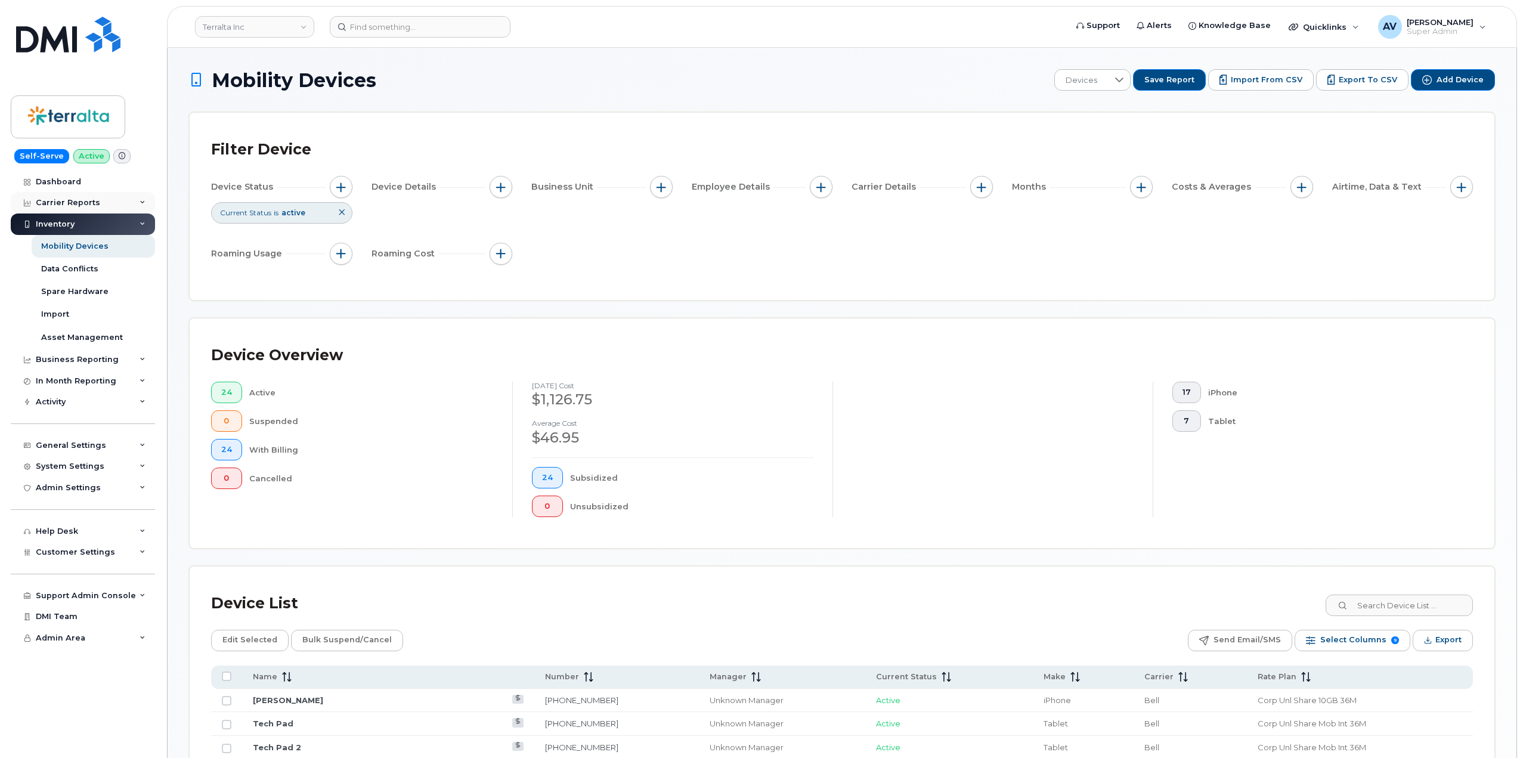
click at [139, 203] on icon at bounding box center [142, 203] width 6 height 6
